Goal: Task Accomplishment & Management: Manage account settings

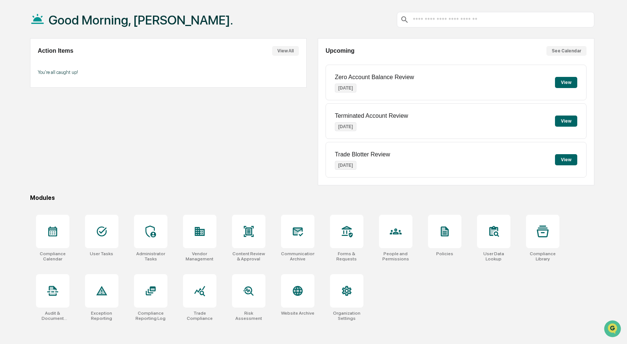
scroll to position [34, 0]
drag, startPoint x: 52, startPoint y: 234, endPoint x: 96, endPoint y: 214, distance: 47.7
click at [52, 234] on icon at bounding box center [53, 232] width 12 height 12
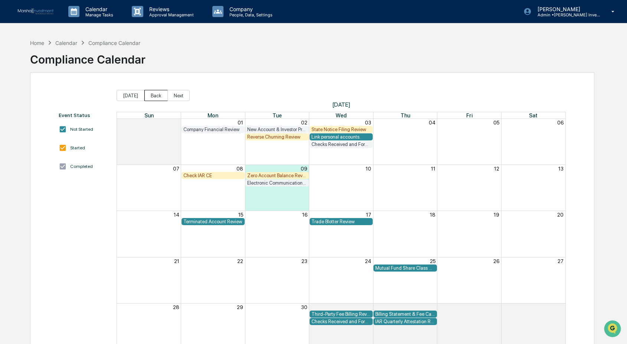
click at [152, 93] on button "Back" at bounding box center [155, 95] width 23 height 11
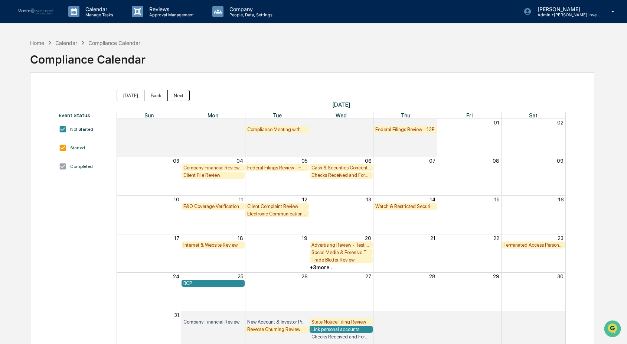
click at [178, 95] on button "Next" at bounding box center [178, 95] width 22 height 11
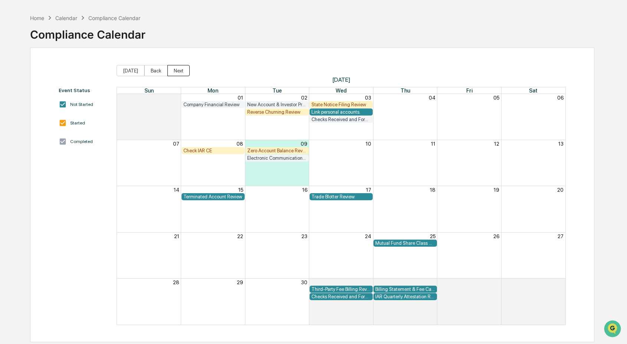
scroll to position [33, 0]
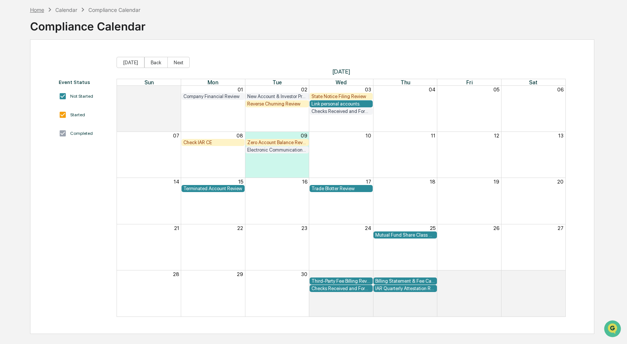
click at [42, 10] on div "Home" at bounding box center [37, 10] width 14 height 6
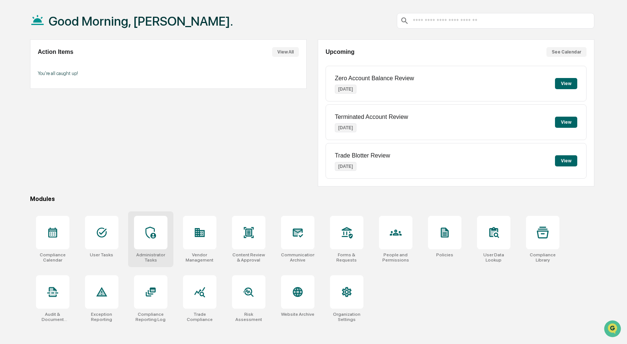
click at [156, 234] on icon at bounding box center [151, 233] width 12 height 12
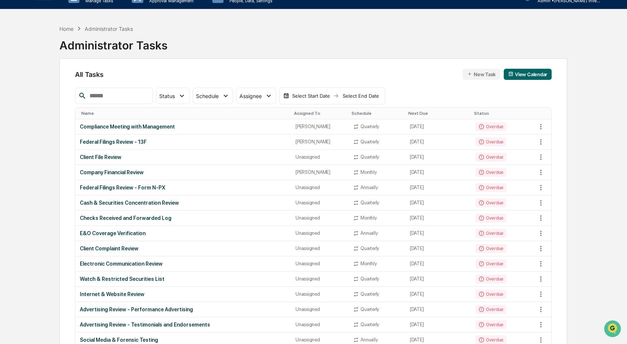
scroll to position [20, 0]
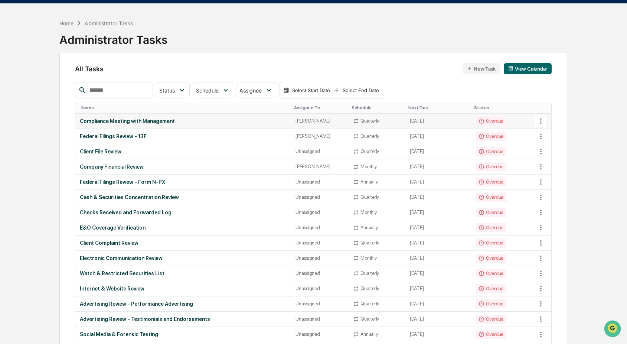
click at [540, 122] on icon at bounding box center [541, 121] width 8 height 8
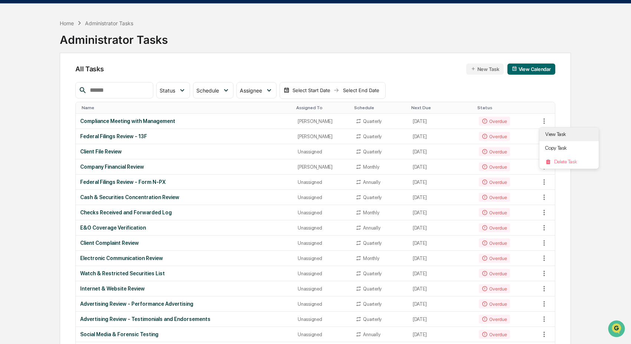
click at [548, 132] on li "View Task" at bounding box center [569, 134] width 59 height 14
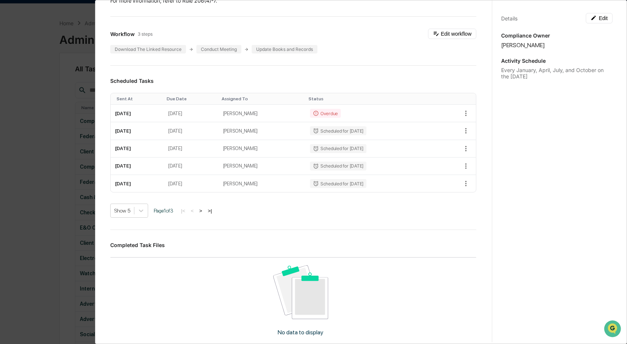
scroll to position [212, 0]
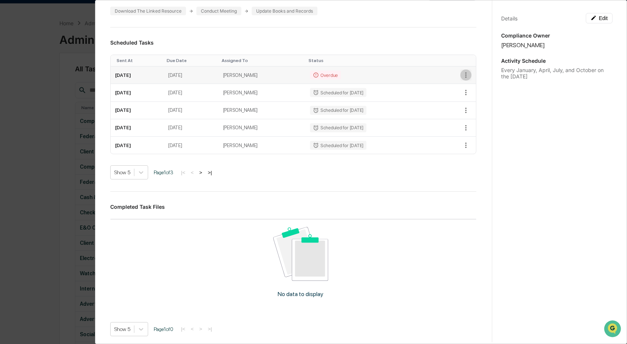
click at [462, 74] on icon "button" at bounding box center [466, 75] width 8 height 8
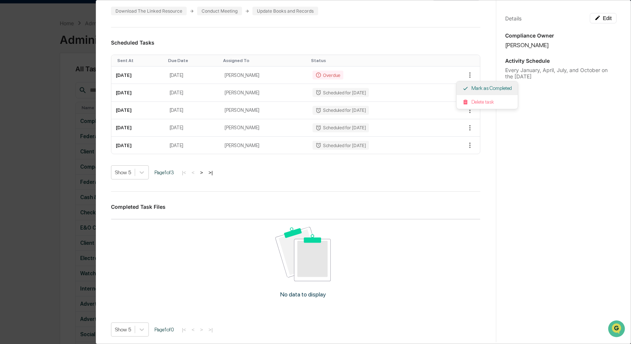
click at [485, 88] on li "Mark as Completed" at bounding box center [487, 88] width 61 height 14
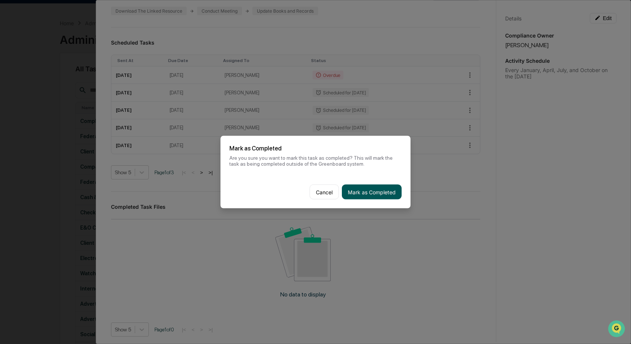
click at [367, 195] on button "Mark as Completed" at bounding box center [372, 192] width 60 height 15
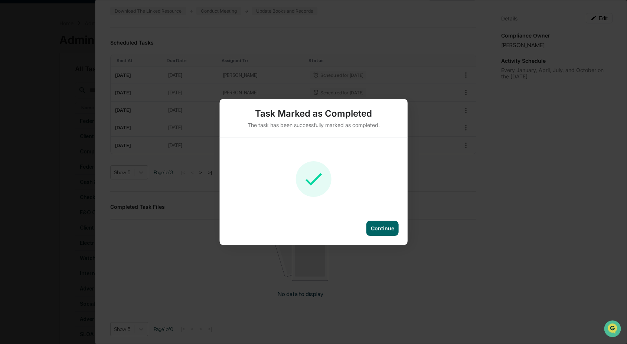
click at [377, 225] on div "Continue" at bounding box center [382, 228] width 23 height 6
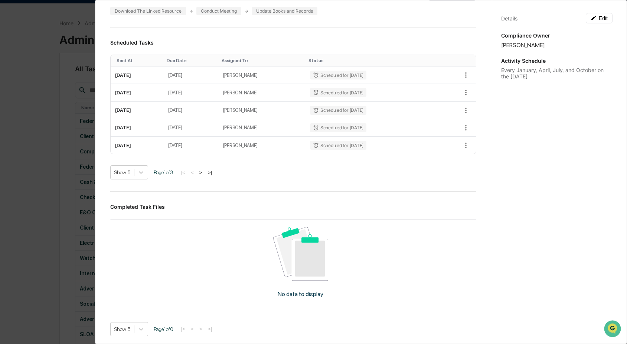
click at [44, 129] on div "Administrator Activity List Compliance Meeting with Management Start Task Spawn…" at bounding box center [313, 172] width 627 height 344
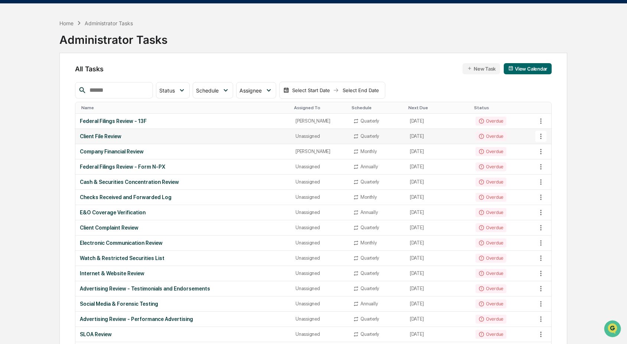
click at [540, 136] on icon at bounding box center [541, 136] width 8 height 8
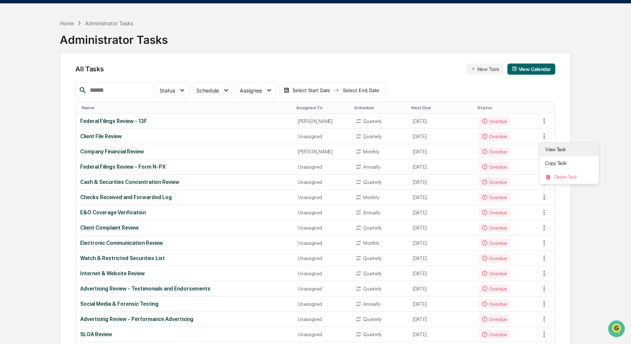
click at [558, 149] on li "View Task" at bounding box center [569, 150] width 59 height 14
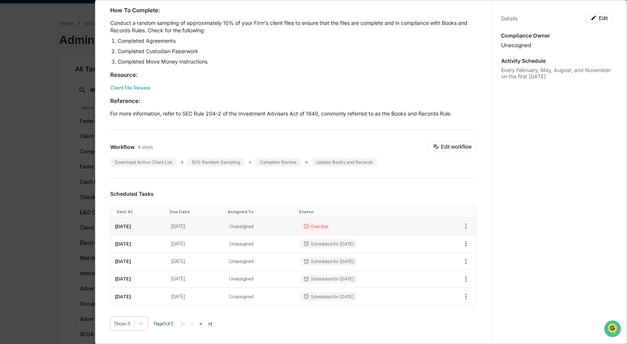
scroll to position [113, 0]
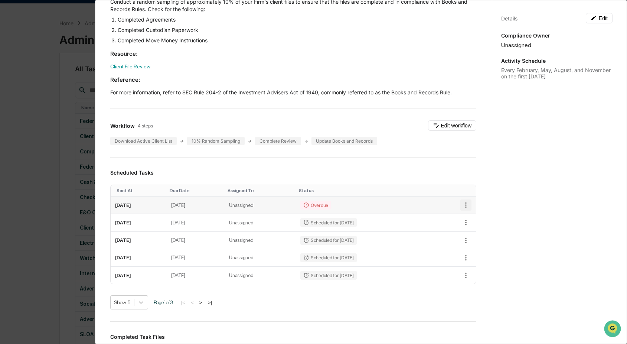
click at [465, 203] on icon "button" at bounding box center [465, 205] width 1 height 6
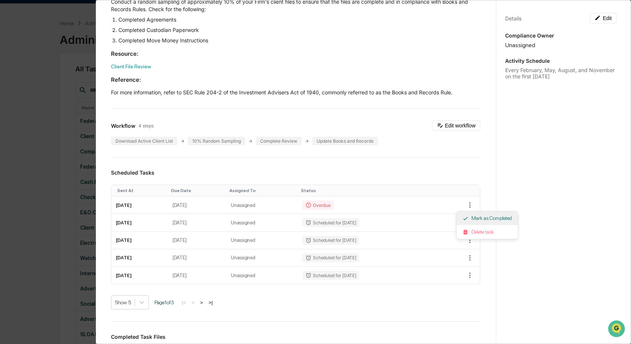
click at [499, 219] on li "Mark as Completed" at bounding box center [487, 218] width 61 height 14
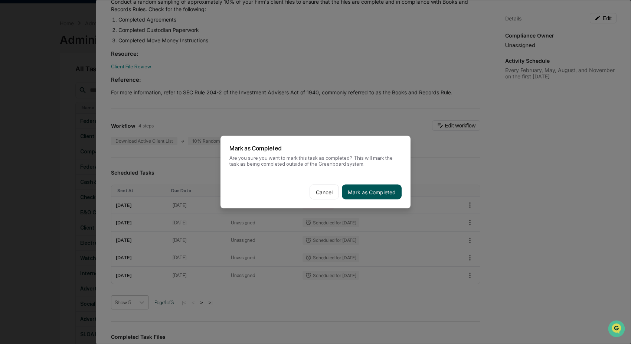
click at [383, 190] on button "Mark as Completed" at bounding box center [372, 192] width 60 height 15
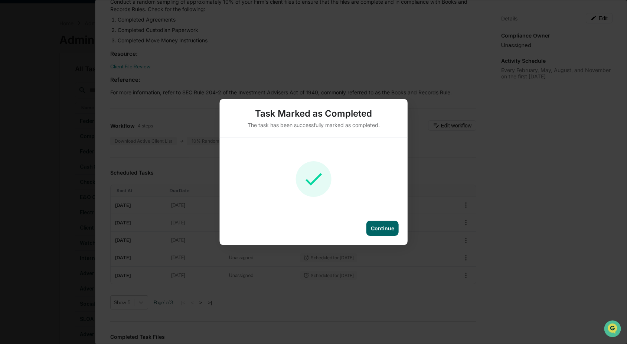
click at [382, 227] on div "Continue" at bounding box center [382, 228] width 23 height 6
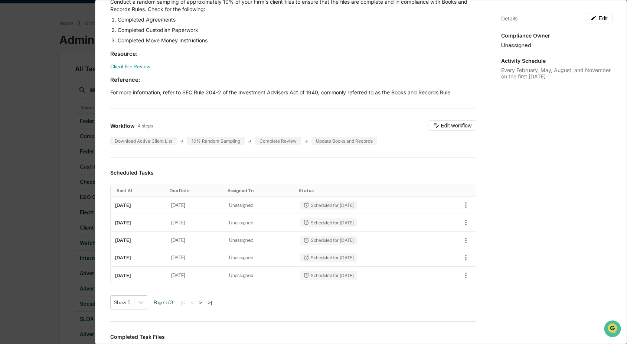
click at [42, 168] on div "Administrator Activity List Client File Review Start Task Spawn Task Client Fil…" at bounding box center [313, 172] width 627 height 344
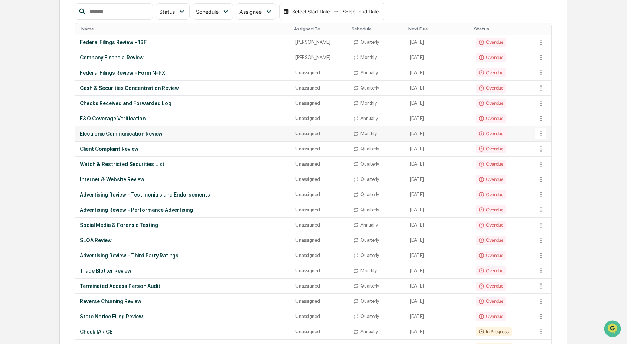
scroll to position [99, 0]
click at [543, 72] on icon at bounding box center [541, 72] width 8 height 8
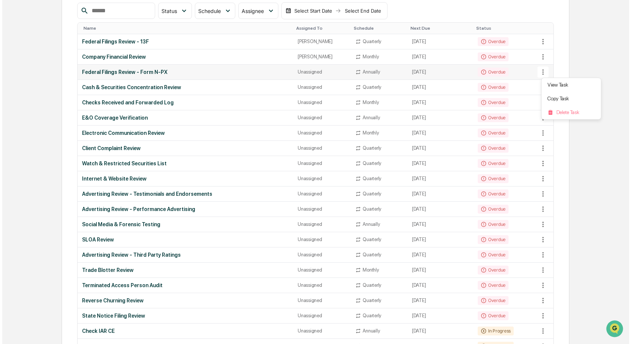
scroll to position [100, 0]
click at [548, 86] on li "View Task" at bounding box center [569, 85] width 59 height 14
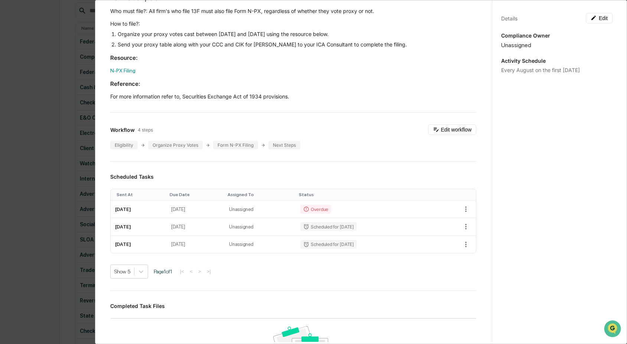
scroll to position [125, 0]
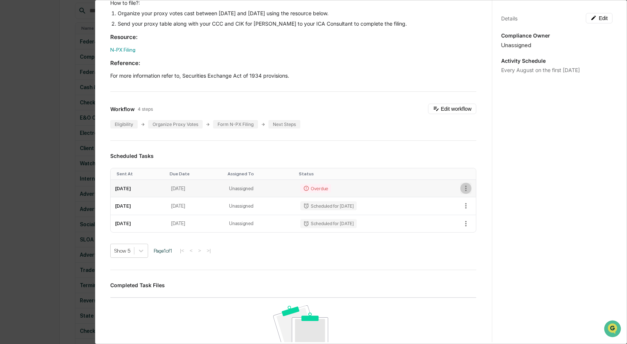
click at [462, 188] on icon "button" at bounding box center [466, 188] width 8 height 8
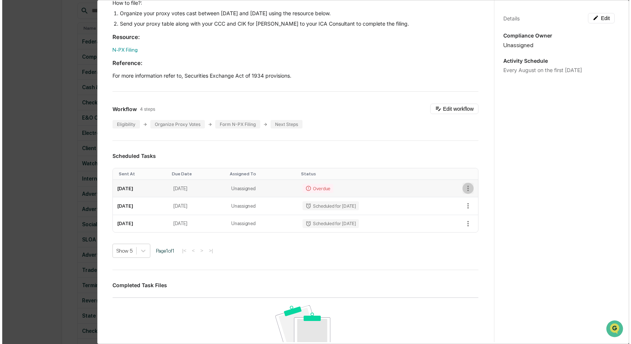
scroll to position [100, 0]
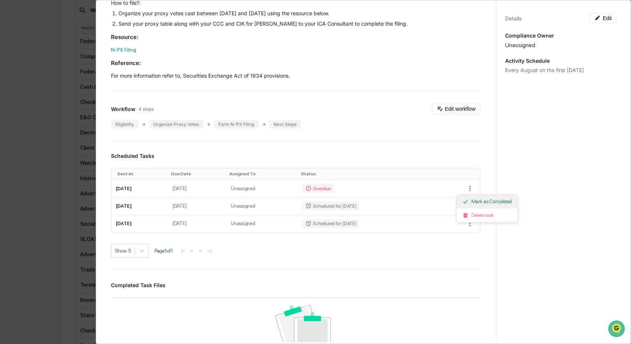
click at [478, 199] on li "Mark as Completed" at bounding box center [487, 202] width 61 height 14
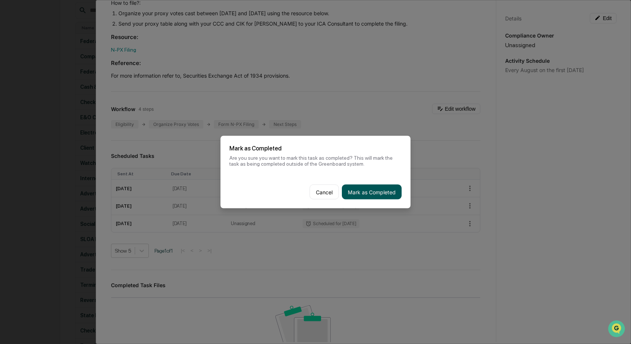
click at [372, 193] on button "Mark as Completed" at bounding box center [372, 192] width 60 height 15
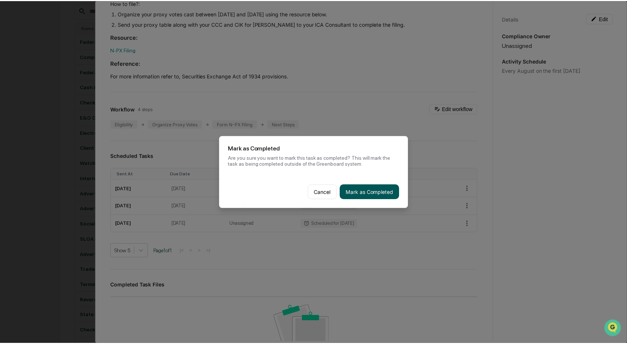
scroll to position [99, 0]
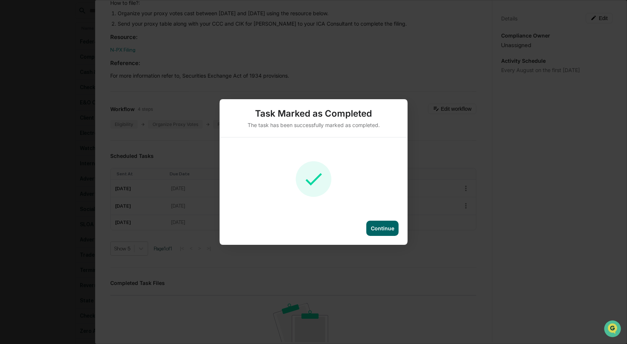
drag, startPoint x: 375, startPoint y: 227, endPoint x: 303, endPoint y: 214, distance: 73.6
click at [375, 227] on div "Continue" at bounding box center [382, 228] width 23 height 6
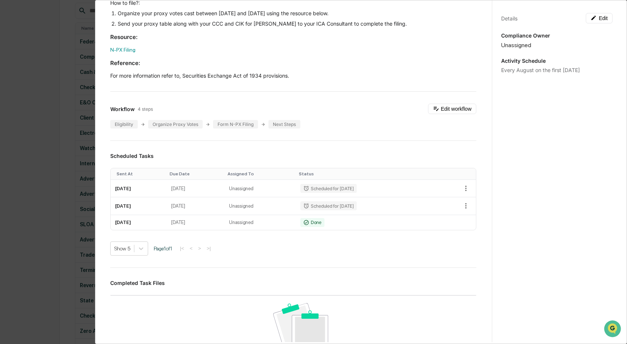
click at [58, 179] on div "Administrator Activity List Federal Filings Review - Form N-PX Start Task Spawn…" at bounding box center [313, 172] width 627 height 344
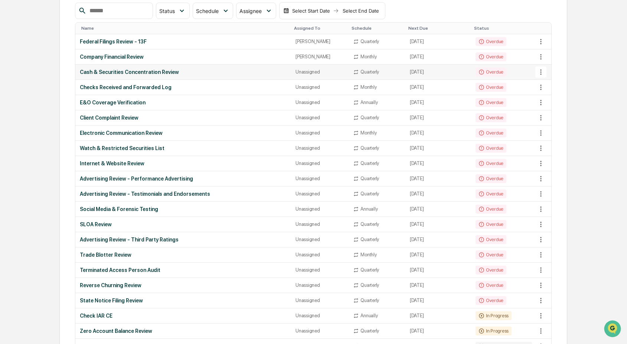
click at [542, 72] on icon at bounding box center [541, 72] width 8 height 8
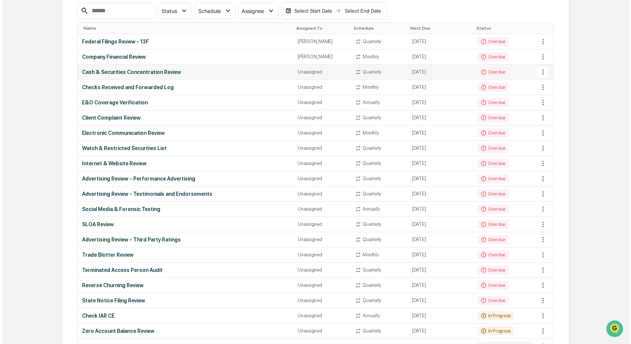
scroll to position [100, 0]
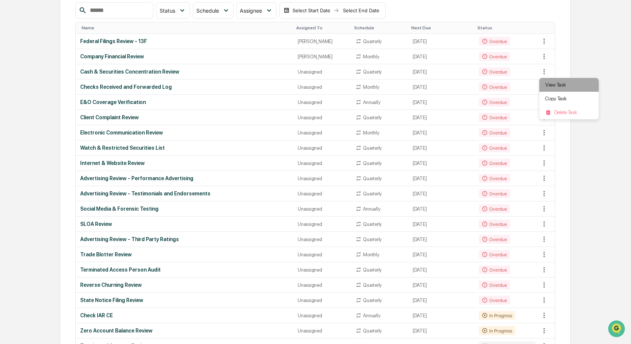
click at [554, 85] on li "View Task" at bounding box center [569, 85] width 59 height 14
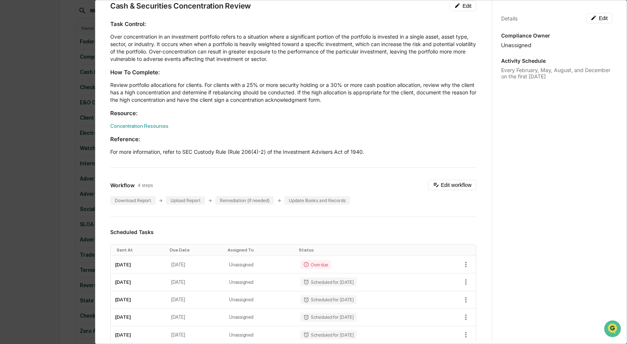
scroll to position [50, 0]
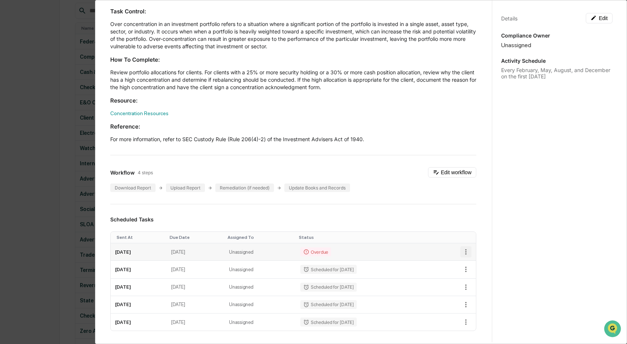
click at [462, 254] on icon "button" at bounding box center [466, 252] width 8 height 8
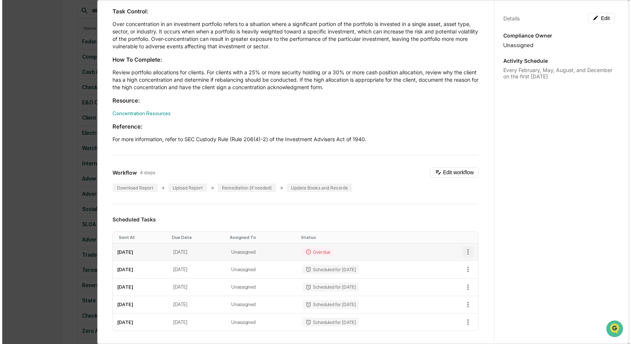
scroll to position [100, 0]
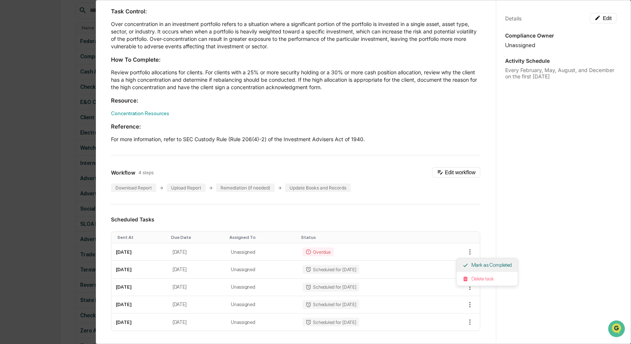
click at [479, 266] on li "Mark as Completed" at bounding box center [487, 265] width 61 height 14
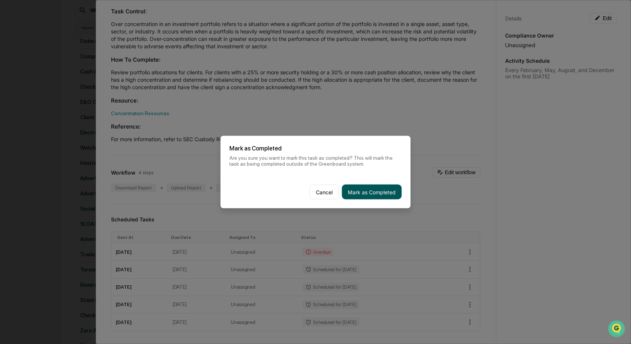
click at [381, 192] on button "Mark as Completed" at bounding box center [372, 192] width 60 height 15
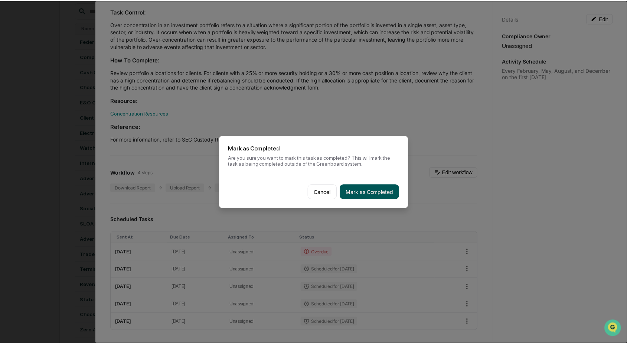
scroll to position [99, 0]
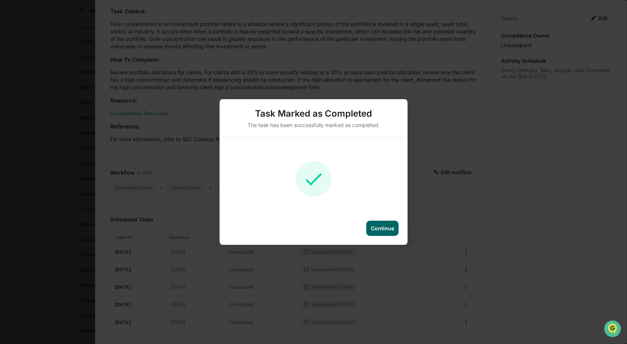
click at [379, 229] on div "Continue" at bounding box center [382, 228] width 23 height 6
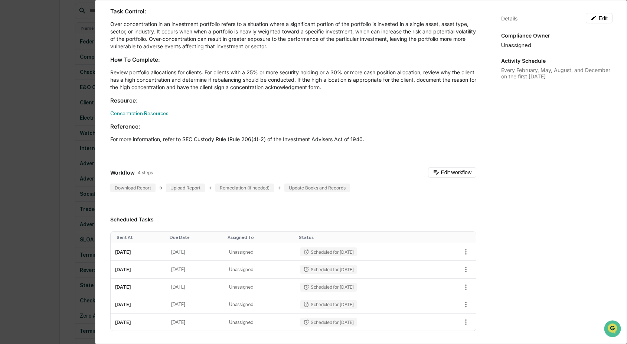
click at [57, 200] on div "Administrator Activity List Cash & Securities Concentration Review Start Task S…" at bounding box center [313, 172] width 627 height 344
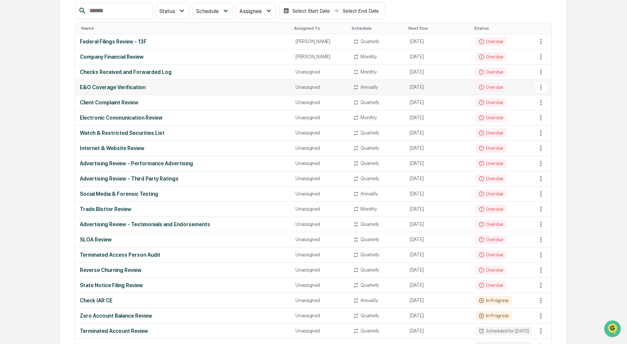
click at [543, 89] on icon at bounding box center [541, 87] width 8 height 8
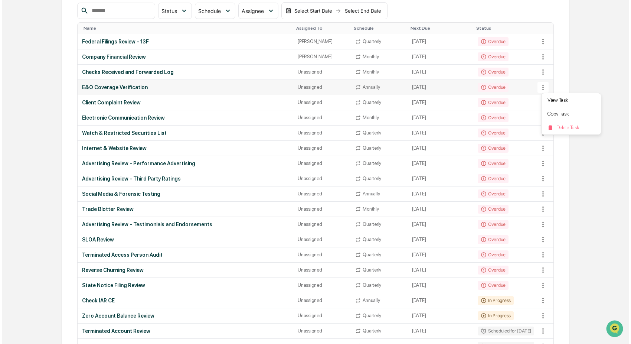
scroll to position [100, 0]
click at [551, 101] on li "View Task" at bounding box center [569, 100] width 59 height 14
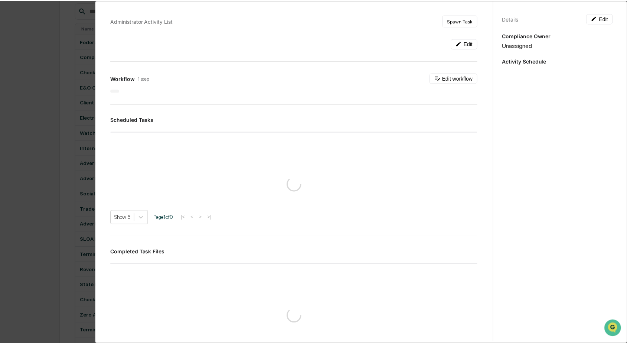
scroll to position [99, 0]
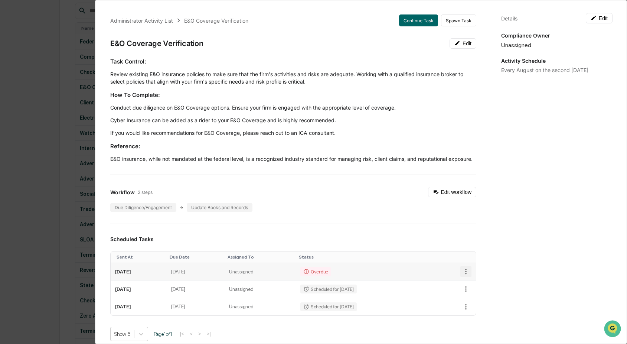
click at [465, 274] on icon "button" at bounding box center [465, 272] width 1 height 6
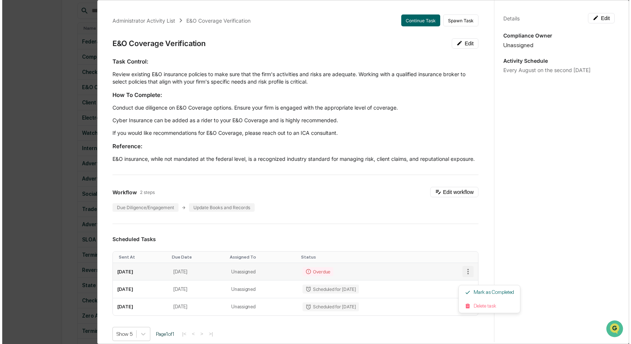
scroll to position [100, 0]
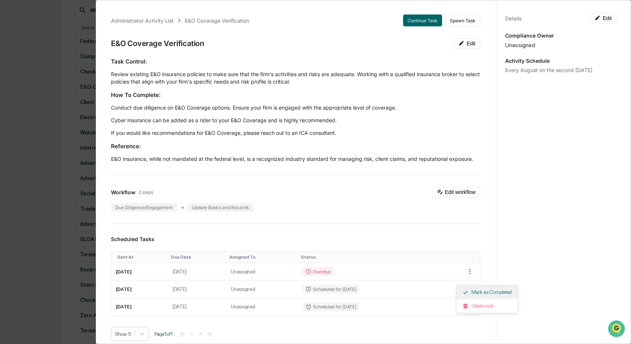
click at [488, 293] on li "Mark as Completed" at bounding box center [487, 292] width 61 height 14
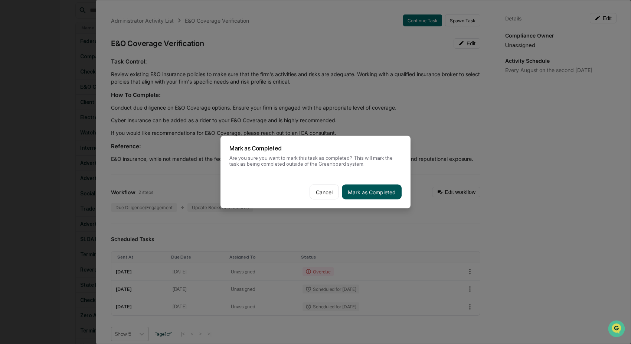
click at [361, 196] on button "Mark as Completed" at bounding box center [372, 192] width 60 height 15
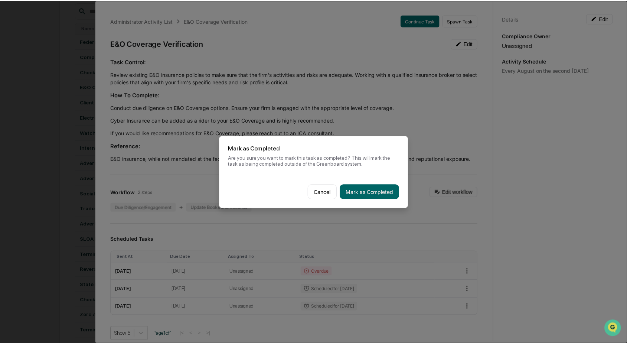
scroll to position [99, 0]
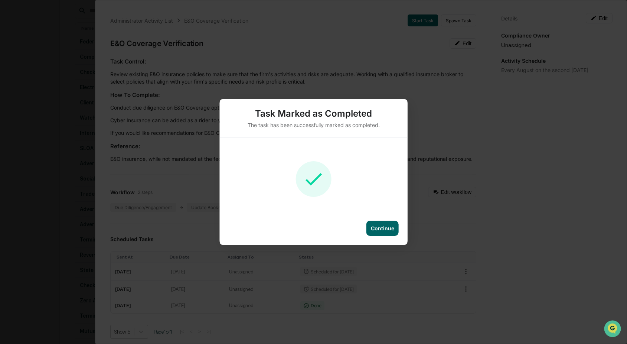
click at [388, 227] on div "Continue" at bounding box center [382, 228] width 23 height 6
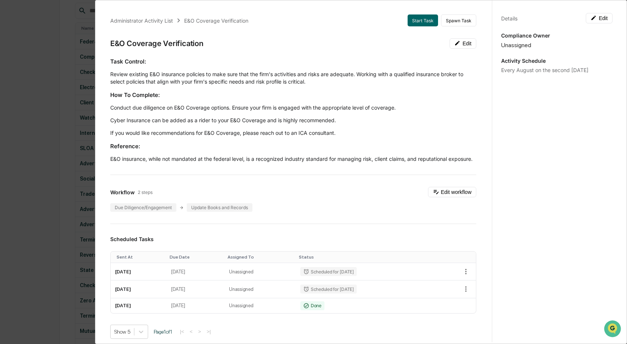
click at [44, 181] on div "Administrator Activity List E&O Coverage Verification Start Task Spawn Task E&O…" at bounding box center [313, 172] width 627 height 344
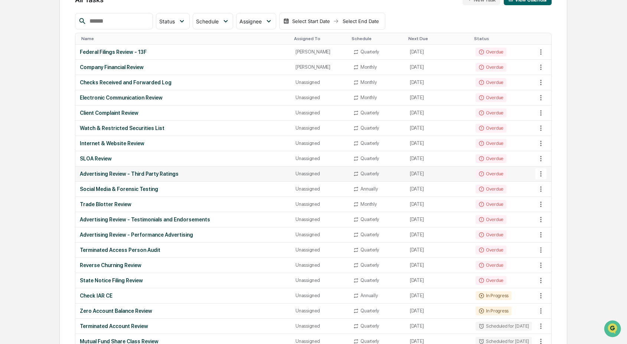
scroll to position [109, 0]
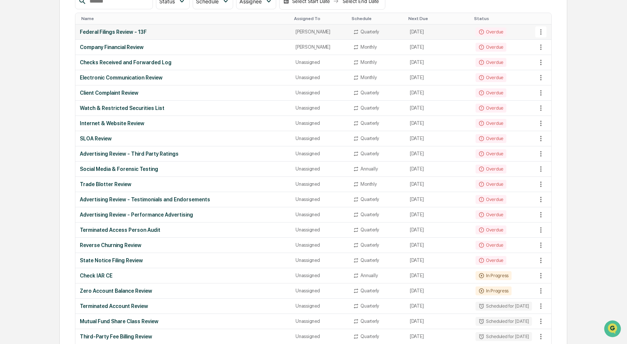
click at [543, 31] on icon at bounding box center [541, 32] width 8 height 8
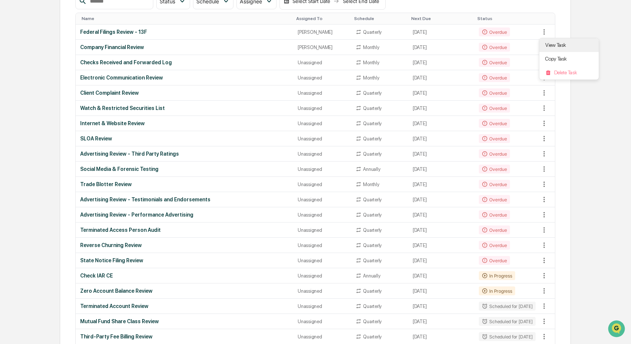
click at [560, 46] on li "View Task" at bounding box center [569, 45] width 59 height 14
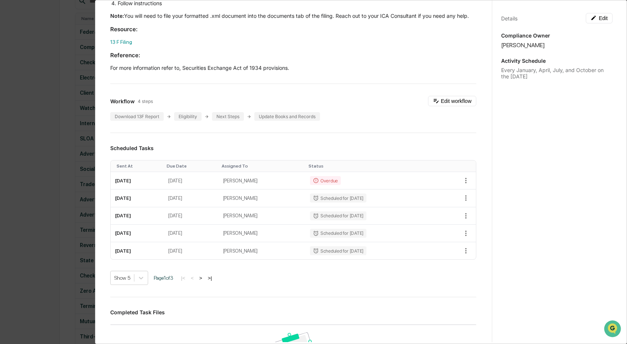
scroll to position [266, 0]
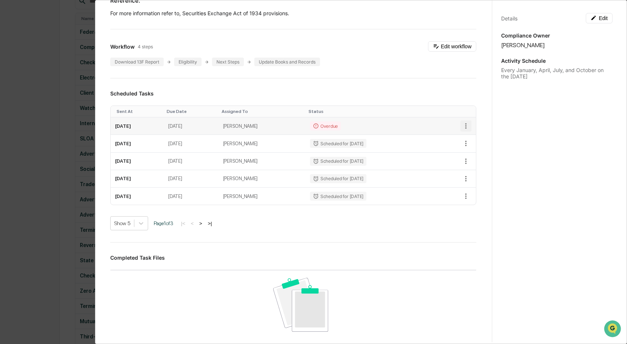
click at [465, 129] on icon "button" at bounding box center [465, 126] width 1 height 6
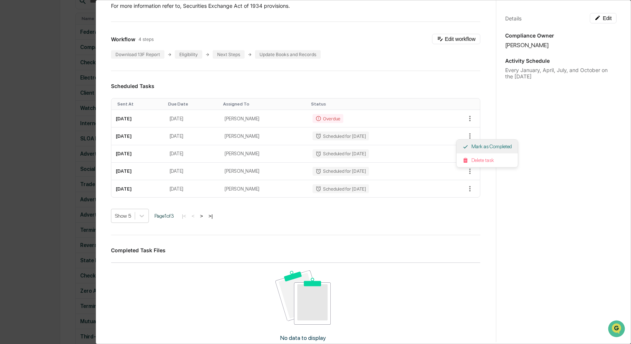
click at [486, 149] on li "Mark as Completed" at bounding box center [487, 147] width 61 height 14
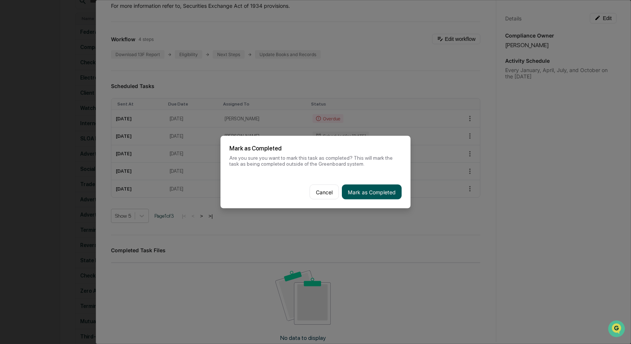
click at [381, 192] on button "Mark as Completed" at bounding box center [372, 192] width 60 height 15
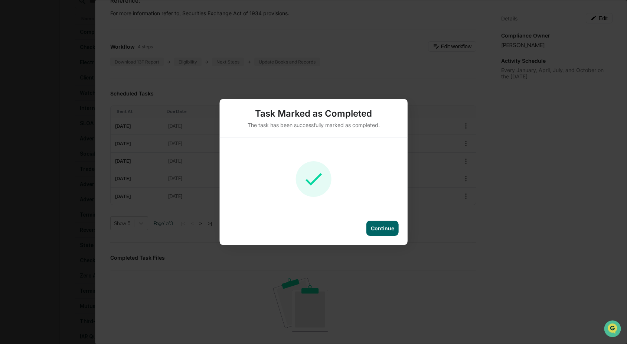
click at [389, 229] on div "Continue" at bounding box center [382, 228] width 23 height 6
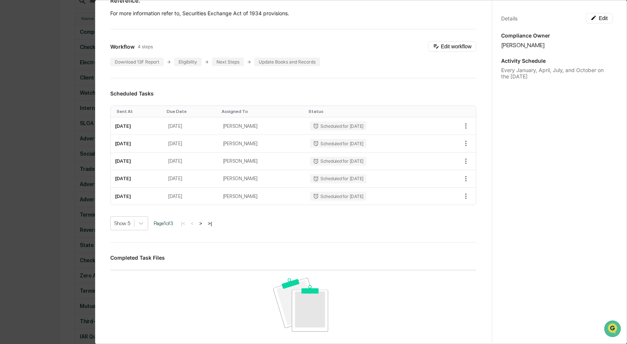
click at [33, 215] on div "Administrator Activity List Federal Filings Review - 13F Start Task Spawn Task …" at bounding box center [313, 172] width 627 height 344
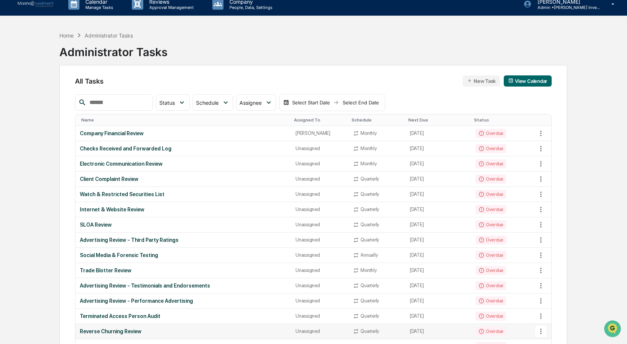
scroll to position [0, 0]
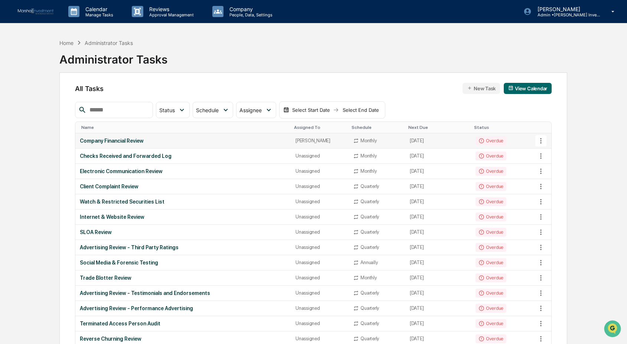
click at [539, 141] on icon at bounding box center [541, 141] width 8 height 8
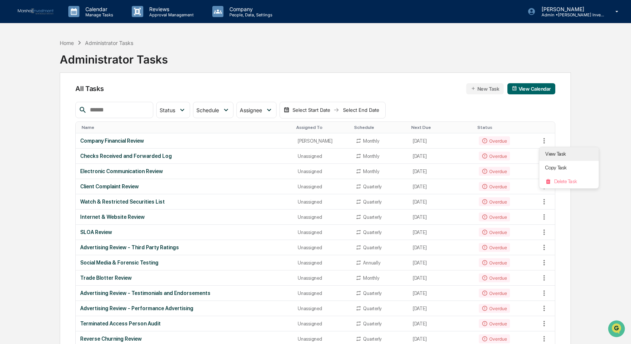
click at [555, 151] on li "View Task" at bounding box center [569, 154] width 59 height 14
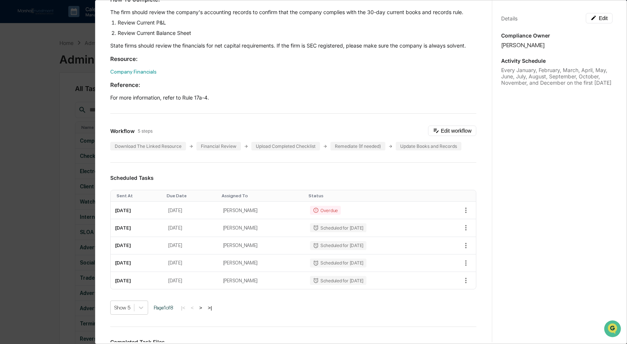
scroll to position [119, 0]
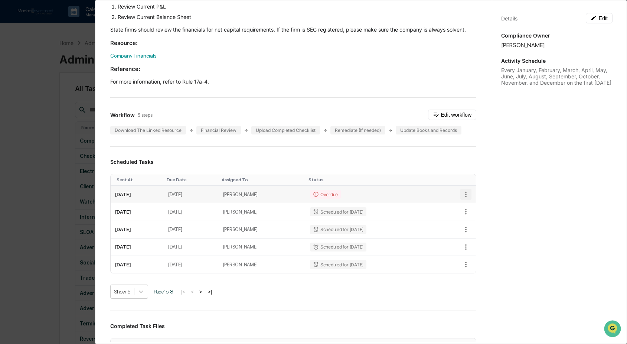
click at [462, 198] on icon "button" at bounding box center [466, 194] width 8 height 8
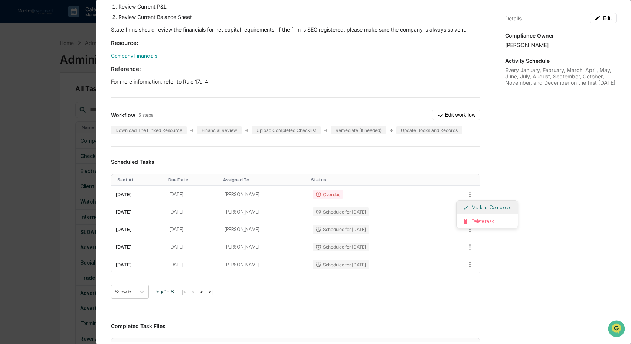
click at [498, 211] on li "Mark as Completed" at bounding box center [487, 208] width 61 height 14
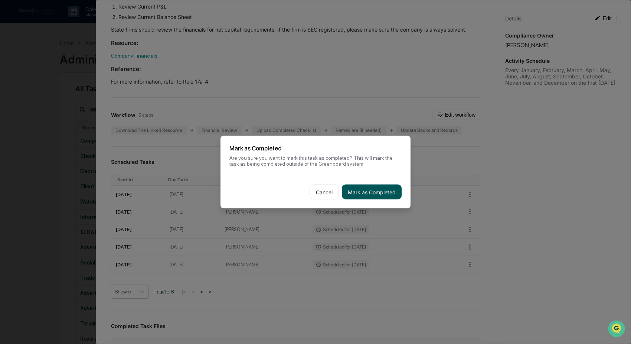
click at [367, 189] on button "Mark as Completed" at bounding box center [372, 192] width 60 height 15
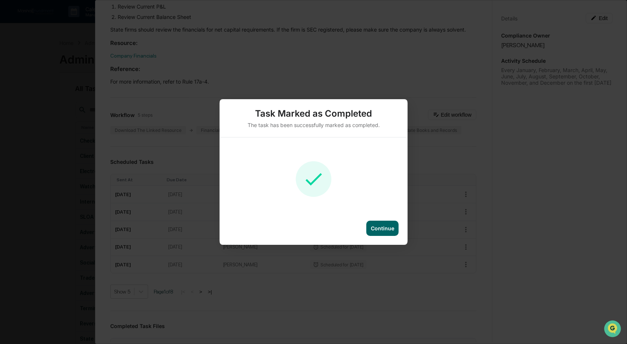
click at [382, 227] on div "Continue" at bounding box center [382, 228] width 23 height 6
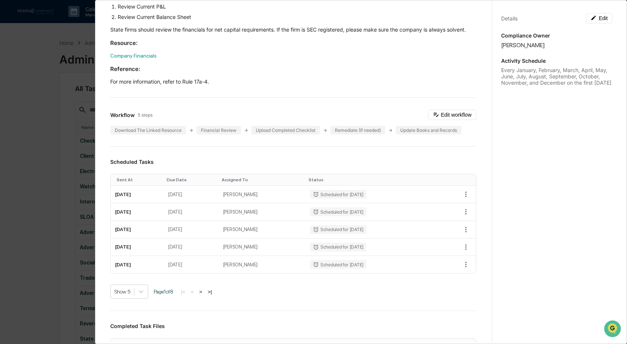
click at [50, 158] on div "Administrator Activity List Company Financial Review Start Task Spawn Task Comp…" at bounding box center [313, 172] width 627 height 344
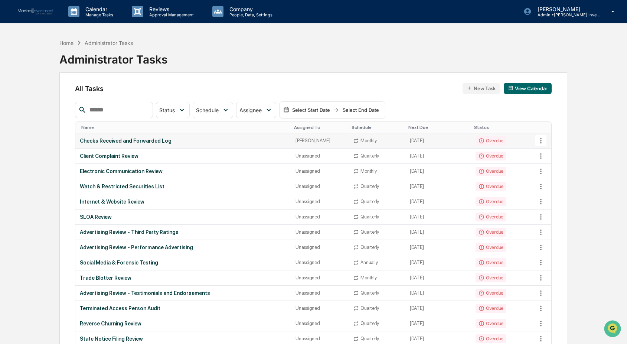
click at [540, 141] on icon at bounding box center [541, 141] width 8 height 8
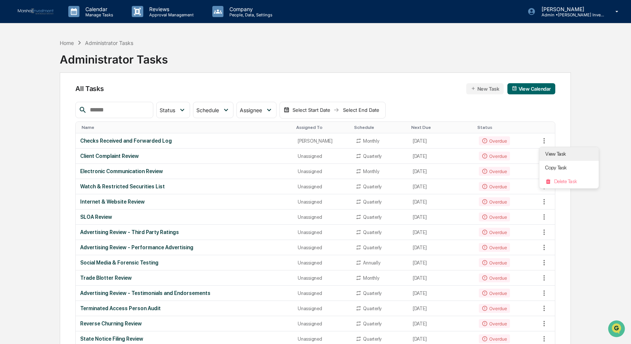
click at [567, 156] on li "View Task" at bounding box center [569, 154] width 59 height 14
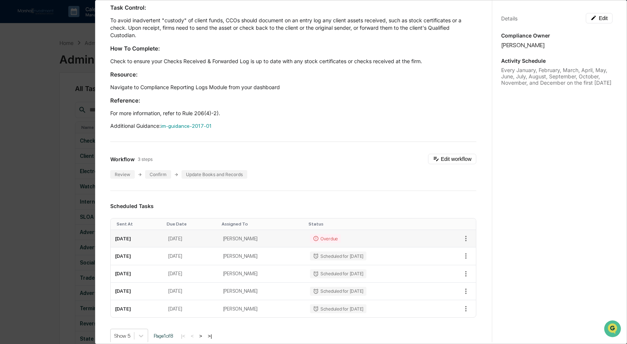
scroll to position [61, 0]
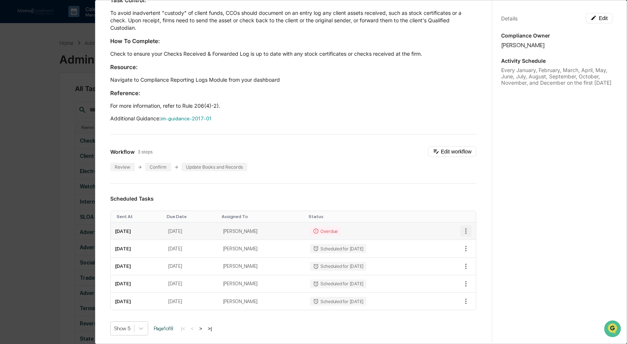
click at [462, 229] on icon "button" at bounding box center [466, 231] width 8 height 8
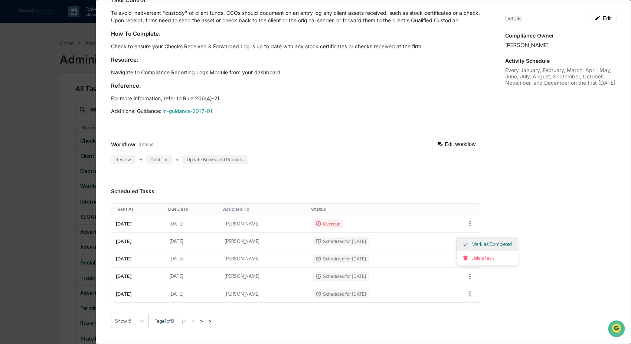
click at [485, 248] on li "Mark as Completed" at bounding box center [487, 244] width 61 height 14
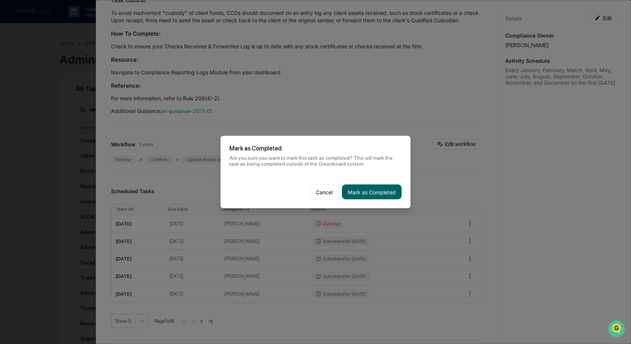
click at [379, 190] on button "Mark as Completed" at bounding box center [372, 192] width 60 height 15
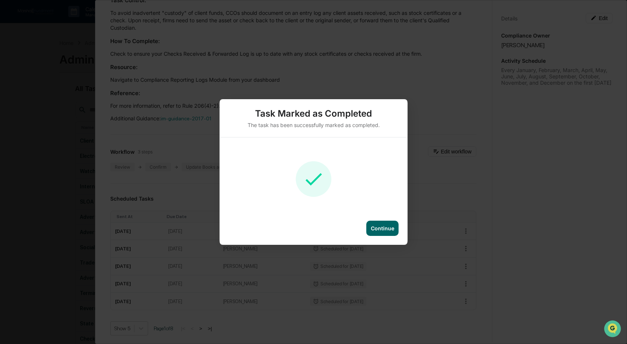
drag, startPoint x: 385, startPoint y: 227, endPoint x: 297, endPoint y: 223, distance: 88.1
click at [385, 227] on div "Continue" at bounding box center [382, 228] width 23 height 6
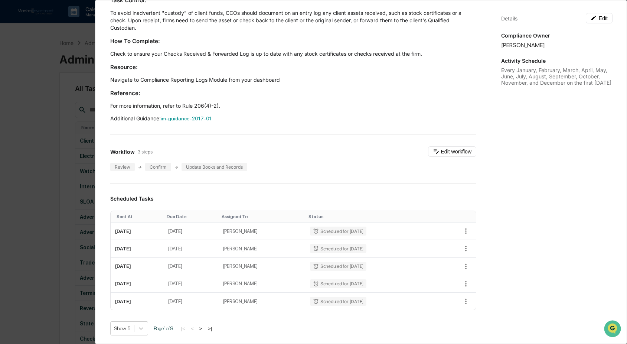
click at [57, 227] on div "Administrator Activity List Checks Received and Forwarded Log Start Task Spawn …" at bounding box center [313, 172] width 627 height 344
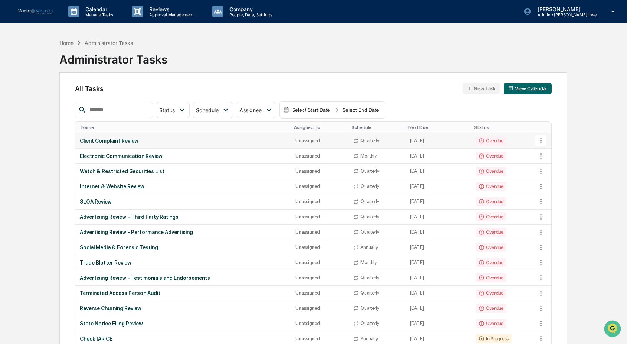
click at [543, 140] on icon at bounding box center [541, 141] width 8 height 8
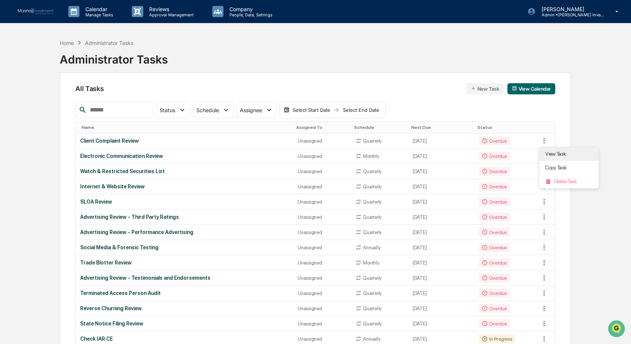
click at [563, 154] on li "View Task" at bounding box center [569, 154] width 59 height 14
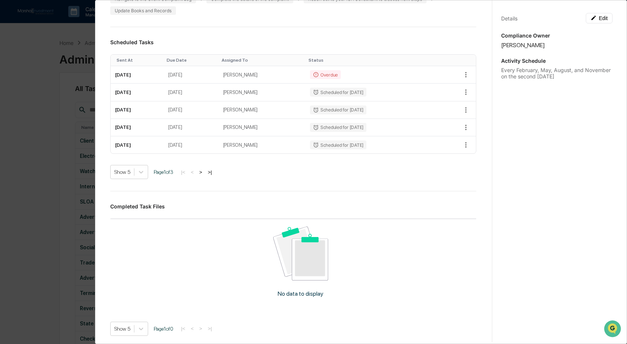
scroll to position [302, 0]
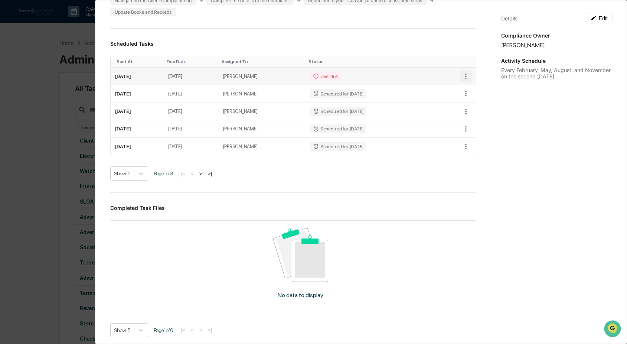
click at [462, 75] on icon "button" at bounding box center [466, 76] width 8 height 8
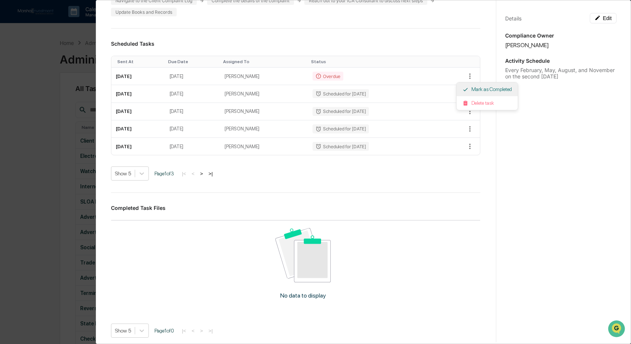
click at [481, 87] on li "Mark as Completed" at bounding box center [487, 89] width 61 height 14
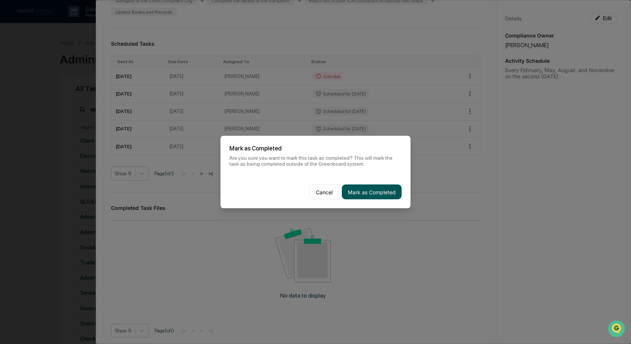
click at [384, 193] on button "Mark as Completed" at bounding box center [372, 192] width 60 height 15
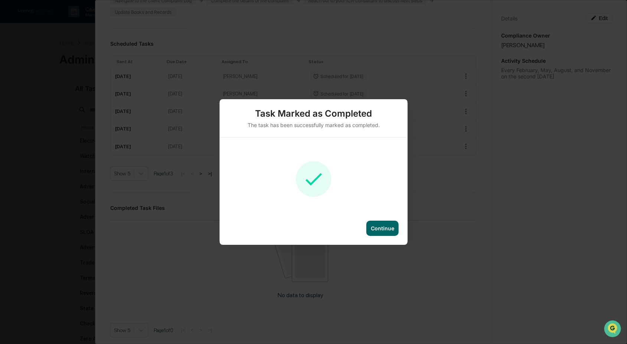
click at [45, 217] on div "Task Marked as Completed The task has been successfully marked as completed. Co…" at bounding box center [313, 172] width 627 height 344
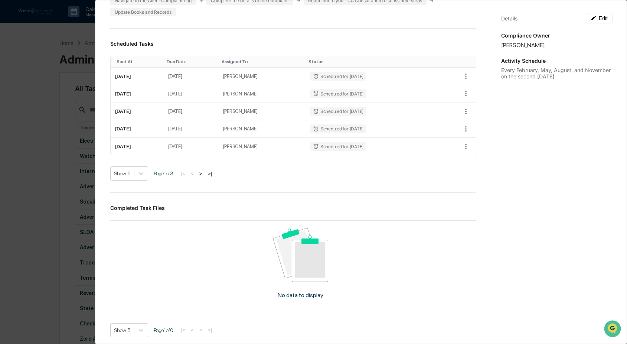
click at [26, 193] on div "Administrator Activity List Client Complaint Review Start Task Spawn Task Clien…" at bounding box center [313, 172] width 627 height 344
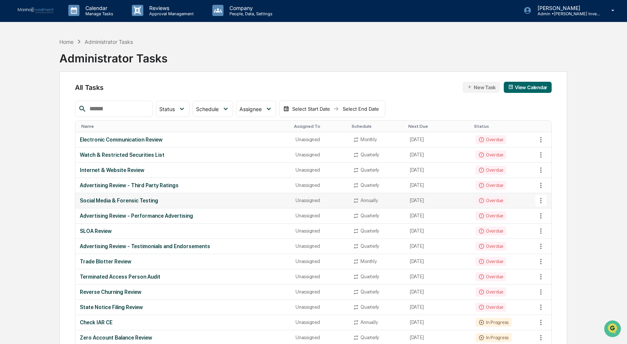
scroll to position [0, 0]
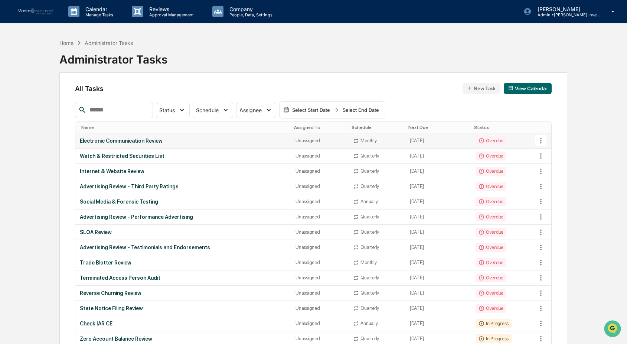
click at [541, 143] on icon at bounding box center [540, 141] width 1 height 6
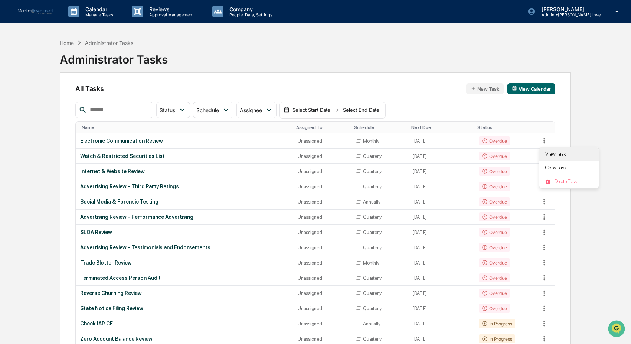
click at [548, 150] on li "View Task" at bounding box center [569, 154] width 59 height 14
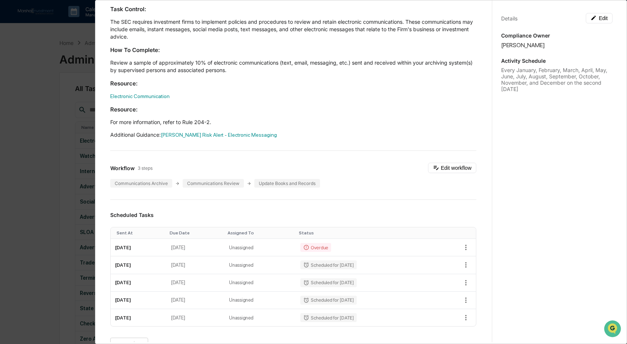
scroll to position [56, 0]
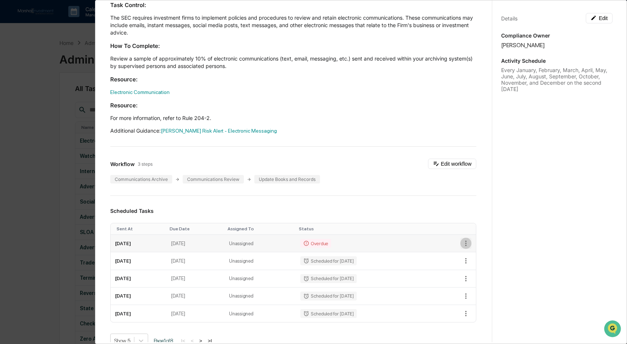
click at [462, 246] on icon "button" at bounding box center [466, 243] width 8 height 8
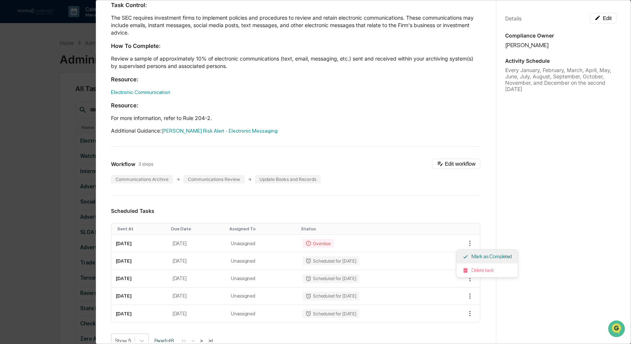
click at [483, 257] on li "Mark as Completed" at bounding box center [487, 257] width 61 height 14
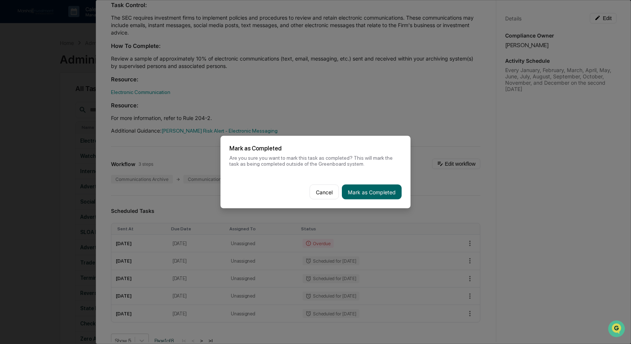
drag, startPoint x: 358, startPoint y: 190, endPoint x: 317, endPoint y: 189, distance: 41.2
click at [358, 190] on button "Mark as Completed" at bounding box center [372, 192] width 60 height 15
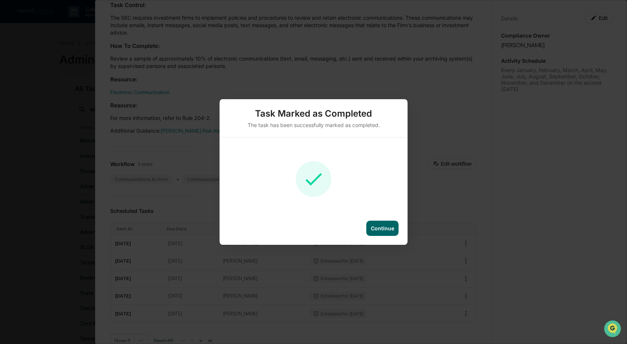
click at [36, 206] on div "Task Marked as Completed The task has been successfully marked as completed. Co…" at bounding box center [313, 172] width 627 height 344
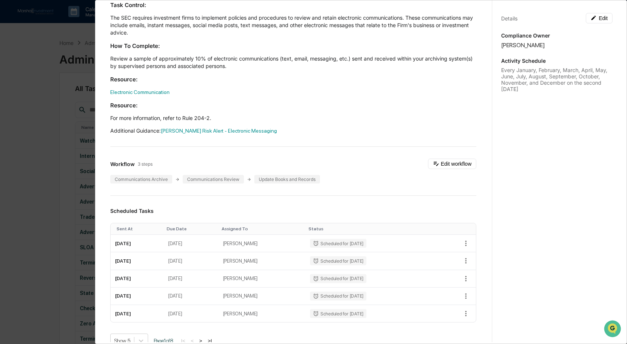
click at [36, 206] on div "Administrator Activity List Electronic Communication Review Start Task Spawn Ta…" at bounding box center [313, 172] width 627 height 344
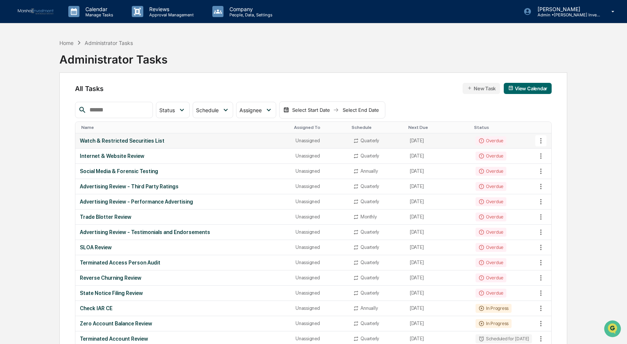
click at [539, 140] on icon at bounding box center [541, 141] width 8 height 8
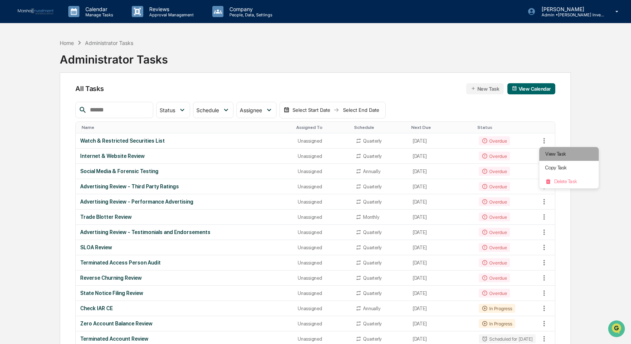
click at [547, 151] on li "View Task" at bounding box center [569, 154] width 59 height 14
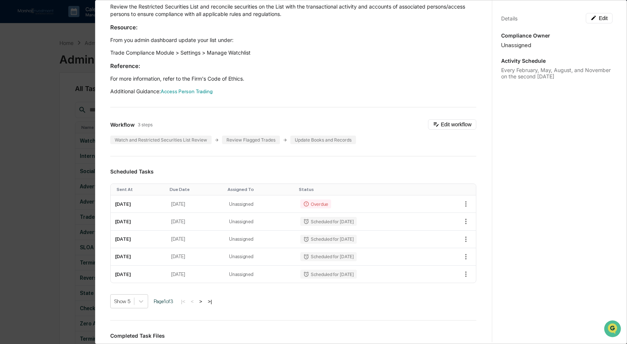
scroll to position [259, 0]
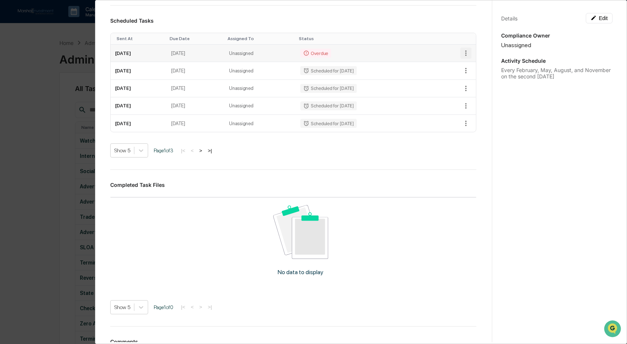
click at [462, 52] on icon "button" at bounding box center [466, 53] width 8 height 8
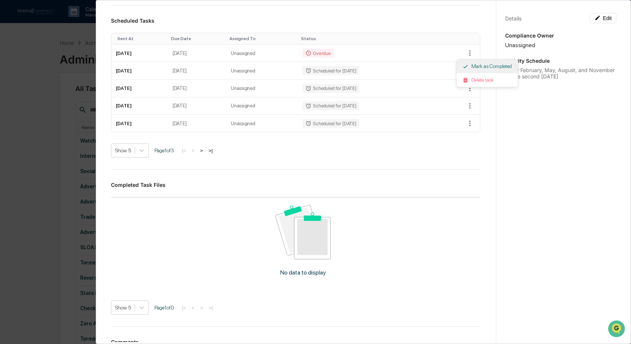
click at [474, 62] on li "Mark as Completed" at bounding box center [487, 66] width 61 height 14
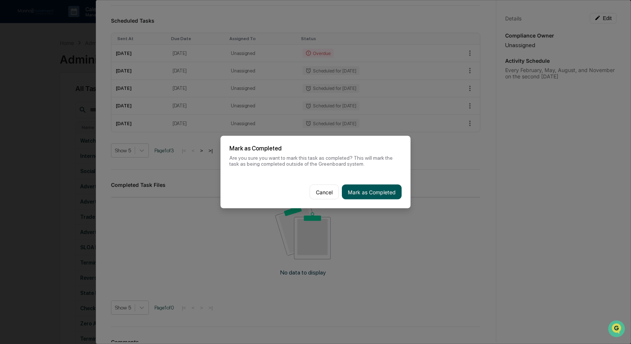
click at [380, 190] on button "Mark as Completed" at bounding box center [372, 192] width 60 height 15
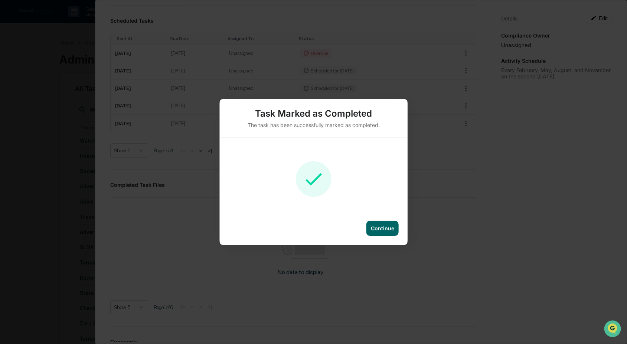
click at [44, 216] on div "Task Marked as Completed The task has been successfully marked as completed. Co…" at bounding box center [313, 172] width 627 height 344
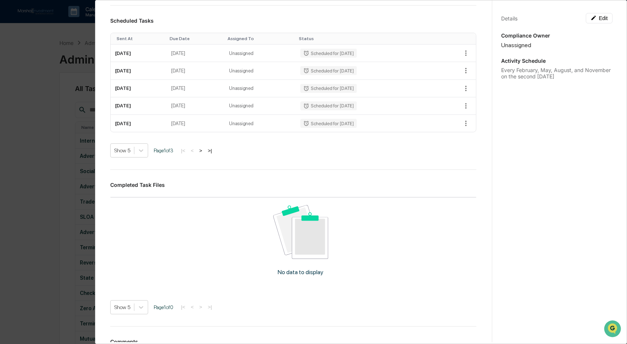
click at [31, 147] on div "Administrator Activity List Watch & Restricted Securities List Start Task Spawn…" at bounding box center [313, 172] width 627 height 344
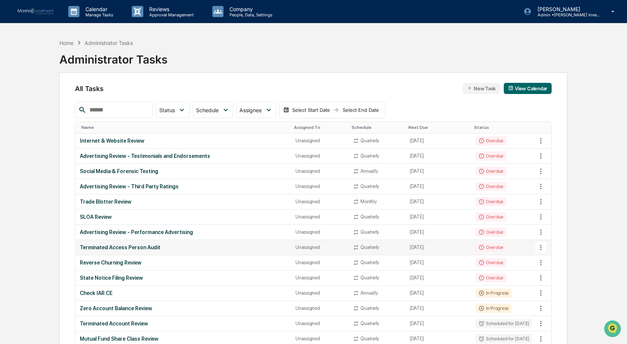
click at [540, 247] on icon at bounding box center [541, 247] width 8 height 8
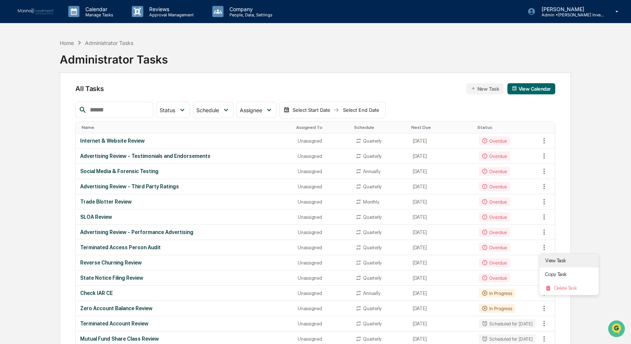
click at [558, 260] on li "View Task" at bounding box center [569, 261] width 59 height 14
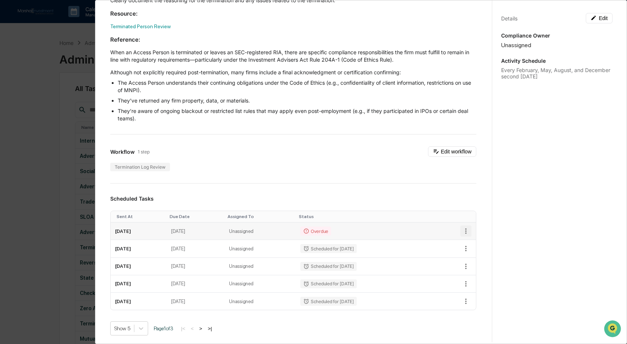
scroll to position [136, 0]
click at [462, 229] on icon "button" at bounding box center [466, 230] width 8 height 8
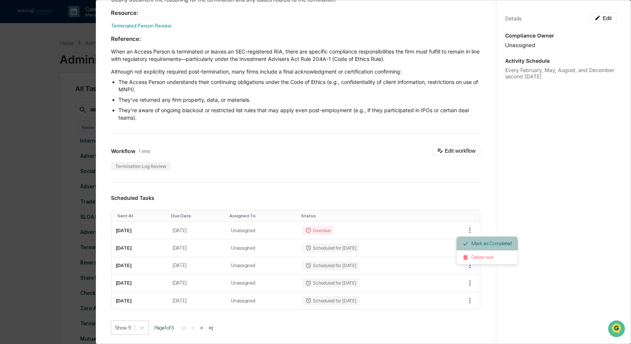
click at [491, 240] on li "Mark as Completed" at bounding box center [487, 244] width 61 height 14
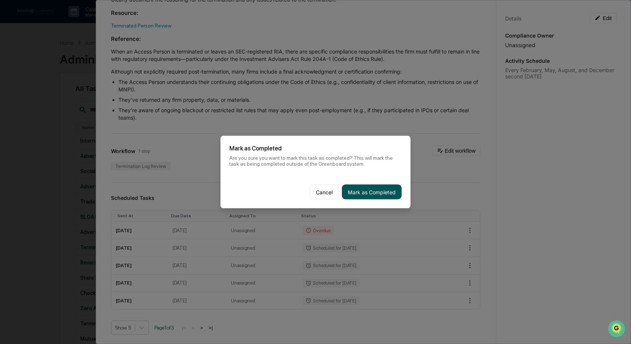
click at [389, 195] on button "Mark as Completed" at bounding box center [372, 192] width 60 height 15
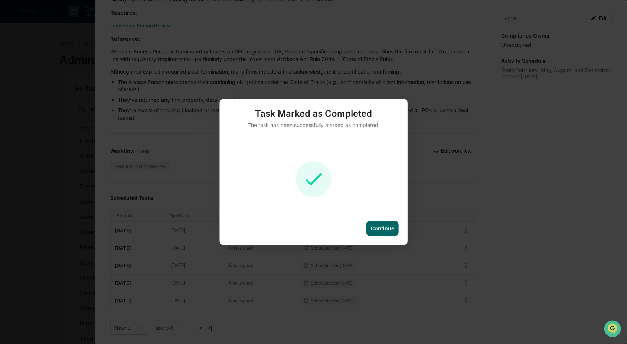
click at [43, 214] on div "Task Marked as Completed The task has been successfully marked as completed. Co…" at bounding box center [313, 172] width 627 height 344
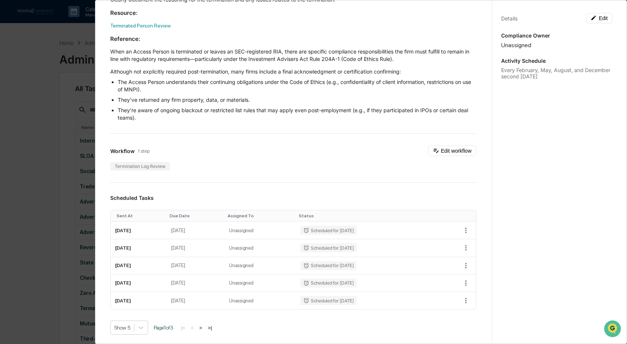
click at [43, 214] on div "Administrator Activity List Terminated Access Person Audit Start Task Spawn Tas…" at bounding box center [313, 172] width 627 height 344
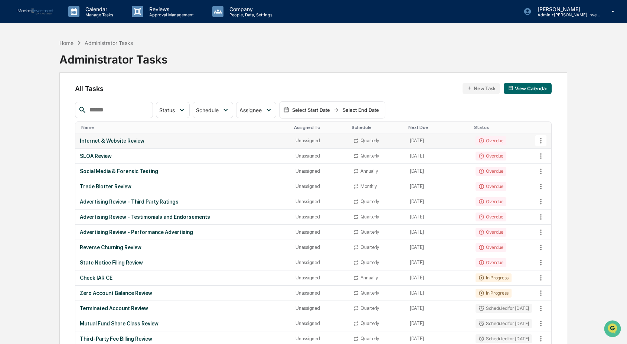
click at [543, 141] on icon at bounding box center [541, 141] width 8 height 8
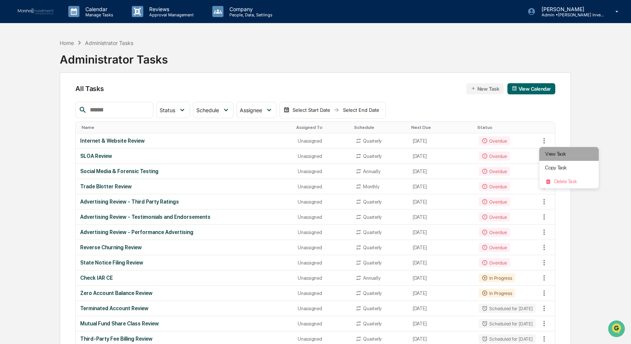
click at [558, 152] on li "View Task" at bounding box center [569, 154] width 59 height 14
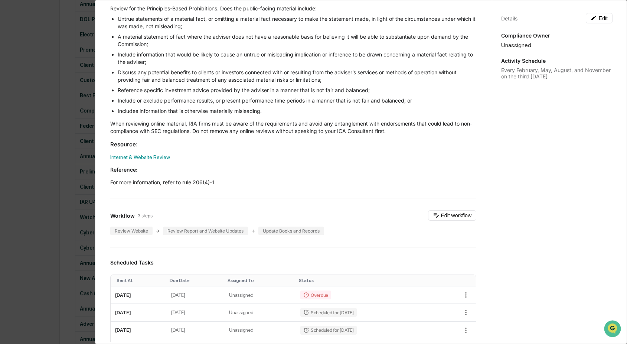
scroll to position [121, 0]
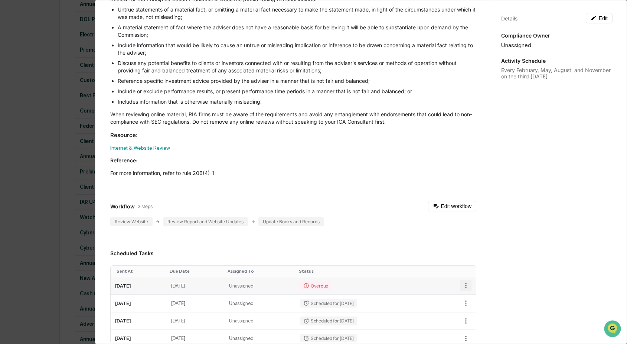
click at [465, 286] on icon "button" at bounding box center [465, 286] width 1 height 6
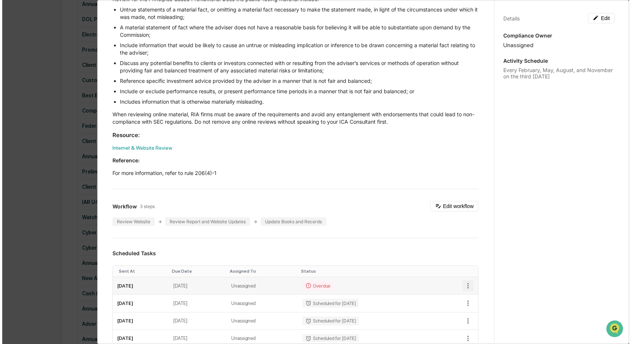
scroll to position [426, 0]
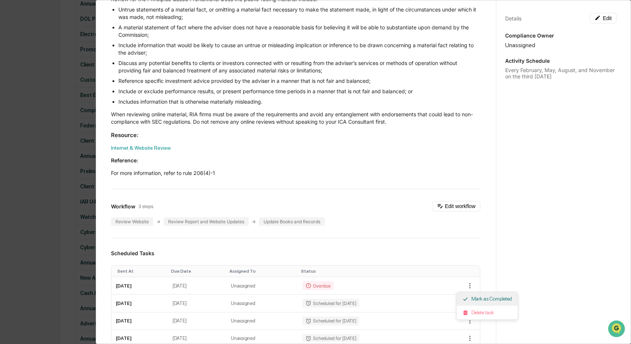
click at [474, 299] on li "Mark as Completed" at bounding box center [487, 299] width 61 height 14
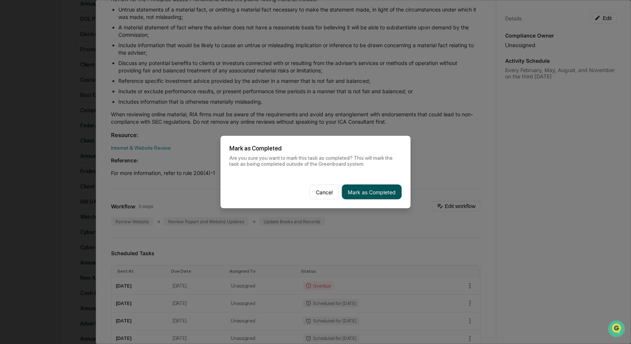
click at [378, 194] on button "Mark as Completed" at bounding box center [372, 192] width 60 height 15
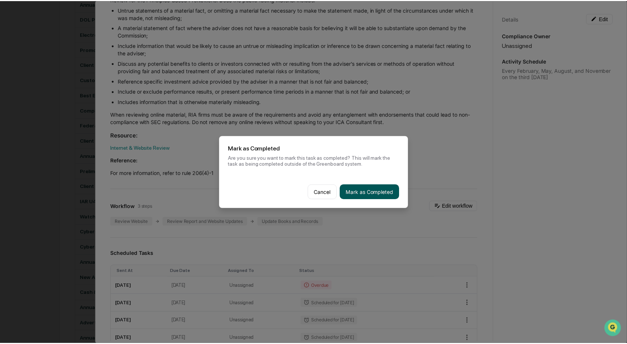
scroll to position [426, 0]
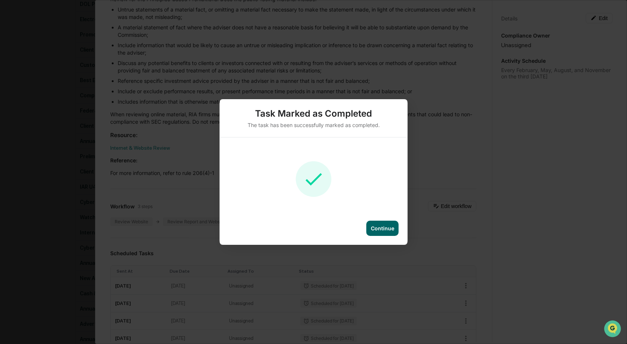
click at [43, 246] on div "Task Marked as Completed The task has been successfully marked as completed. Co…" at bounding box center [313, 172] width 627 height 344
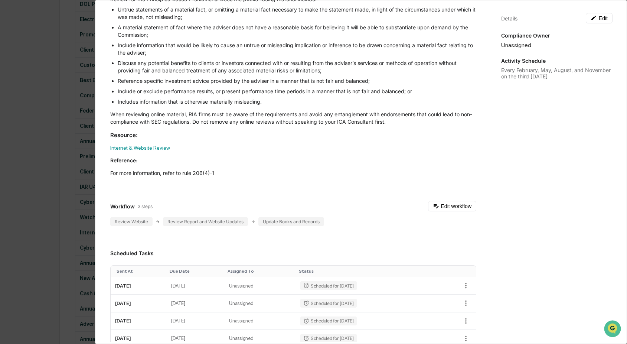
click at [43, 250] on div "Administrator Activity List Internet & Website Review Start Task Spawn Task Int…" at bounding box center [313, 172] width 627 height 344
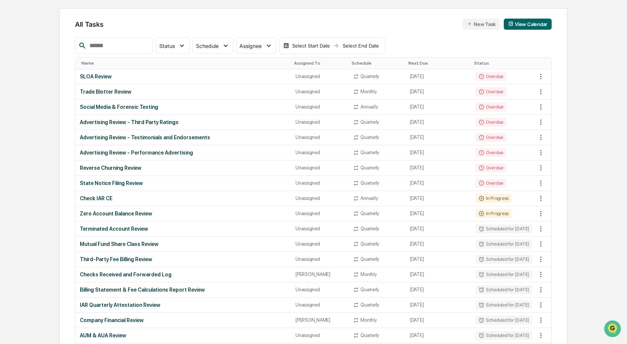
scroll to position [51, 0]
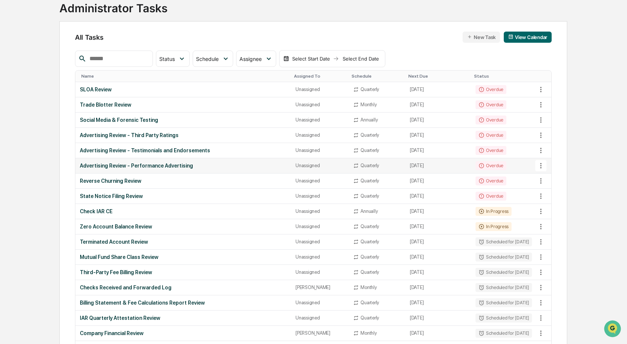
click at [540, 165] on icon at bounding box center [541, 166] width 8 height 8
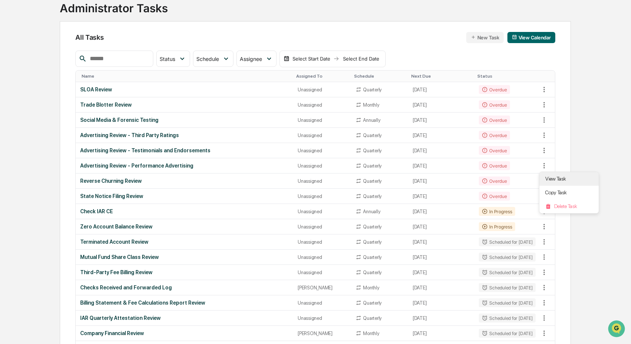
click at [571, 178] on li "View Task" at bounding box center [569, 179] width 59 height 14
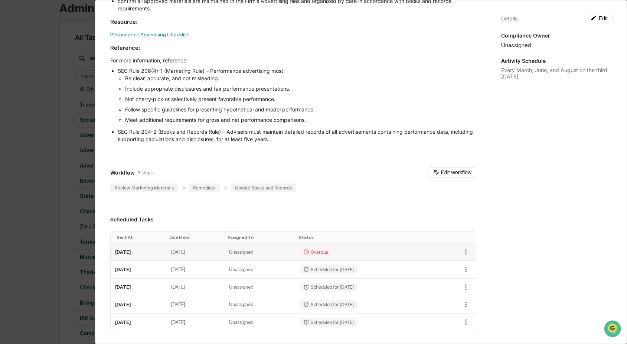
scroll to position [163, 0]
click at [462, 251] on icon "button" at bounding box center [466, 251] width 8 height 8
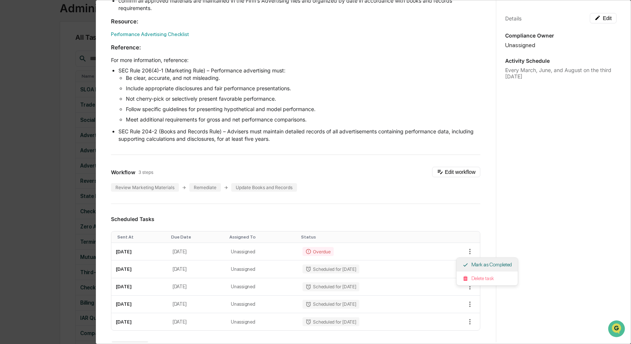
click at [489, 263] on li "Mark as Completed" at bounding box center [487, 265] width 61 height 14
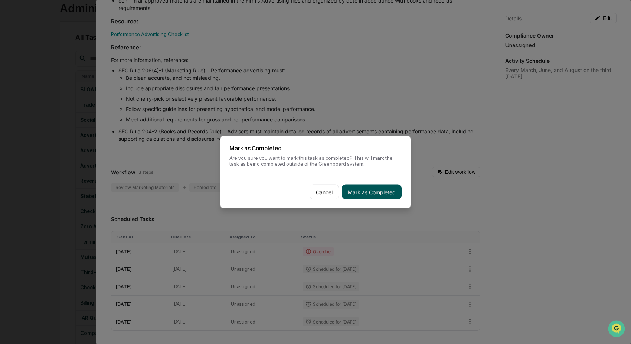
click at [381, 192] on button "Mark as Completed" at bounding box center [372, 192] width 60 height 15
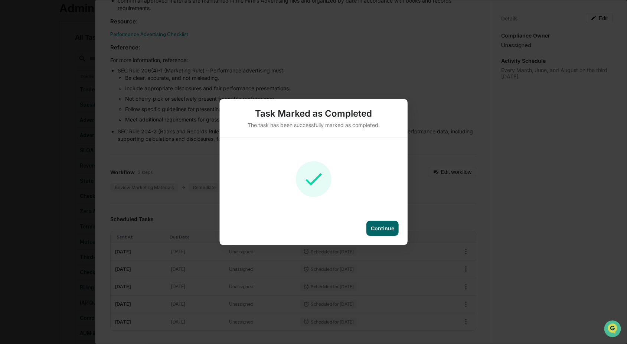
click at [50, 191] on div "Task Marked as Completed The task has been successfully marked as completed. Co…" at bounding box center [313, 172] width 627 height 344
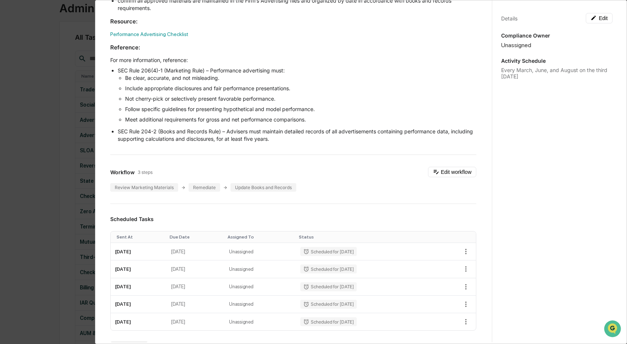
click at [45, 191] on div "Administrator Activity List Advertising Review - Performance Advertising Start …" at bounding box center [313, 172] width 627 height 344
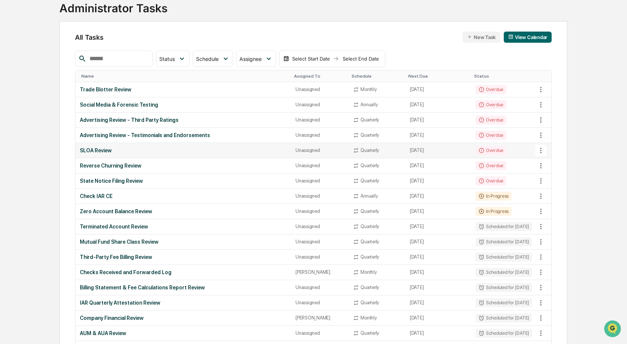
click at [540, 149] on icon at bounding box center [541, 150] width 8 height 8
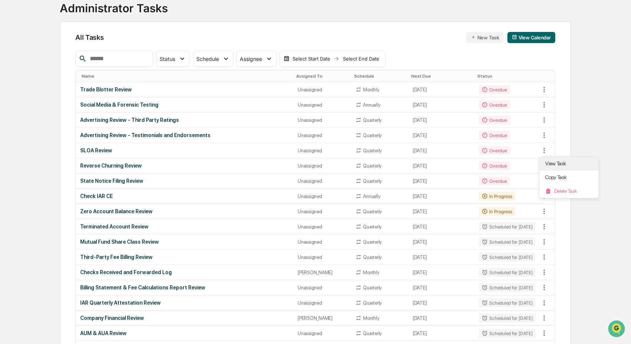
click at [560, 166] on li "View Task" at bounding box center [569, 164] width 59 height 14
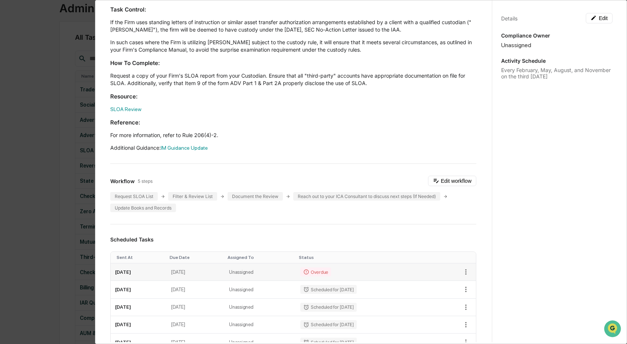
scroll to position [60, 0]
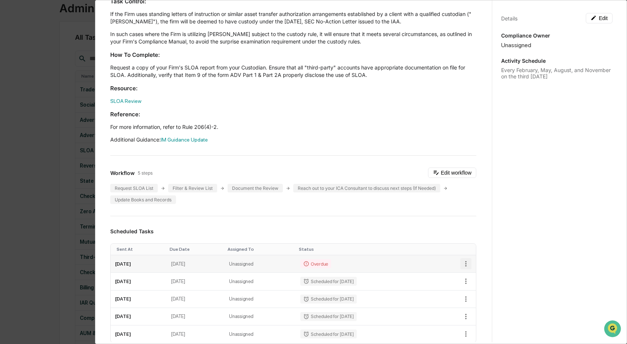
click at [462, 263] on icon "button" at bounding box center [466, 264] width 8 height 8
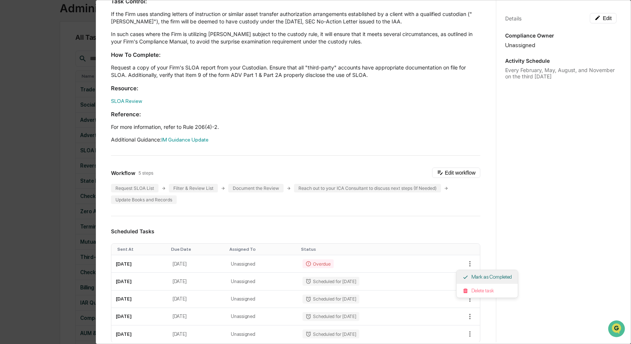
click at [493, 277] on li "Mark as Completed" at bounding box center [487, 277] width 61 height 14
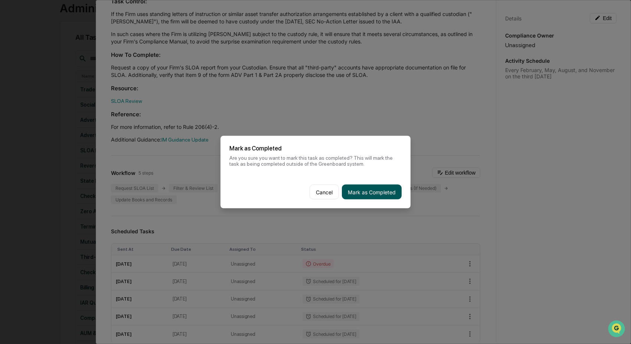
click at [377, 191] on button "Mark as Completed" at bounding box center [372, 192] width 60 height 15
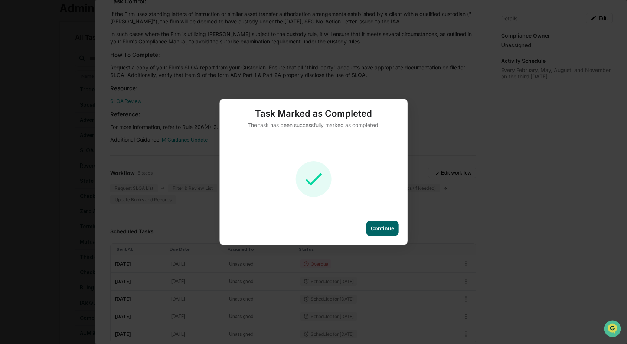
click at [35, 212] on div "Task Marked as Completed The task has been successfully marked as completed. Co…" at bounding box center [313, 172] width 627 height 344
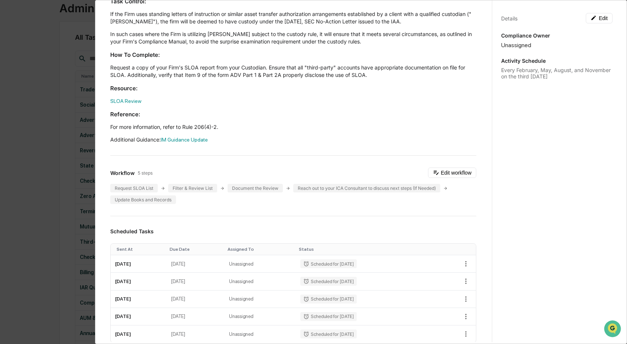
click at [35, 214] on div "Administrator Activity List SLOA Review Start Task Spawn Task SLOA Review Edit …" at bounding box center [313, 172] width 627 height 344
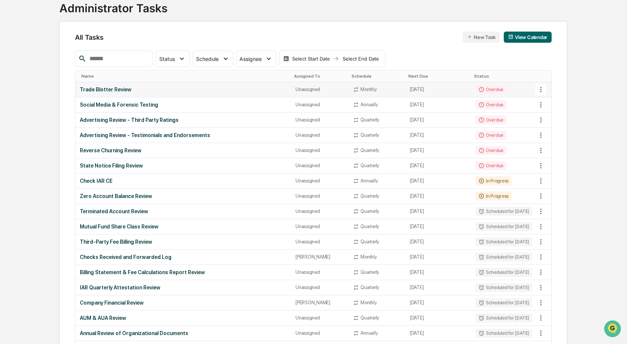
click at [539, 89] on icon at bounding box center [541, 89] width 8 height 8
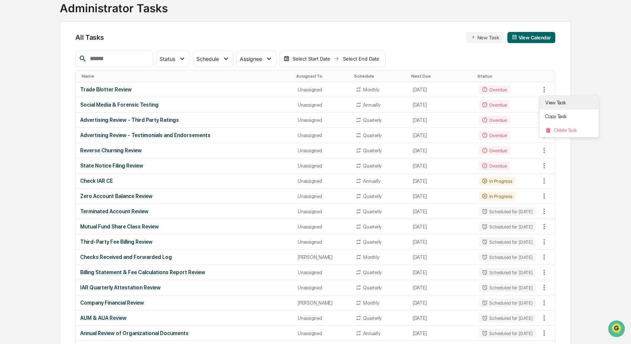
click at [560, 101] on li "View Task" at bounding box center [569, 103] width 59 height 14
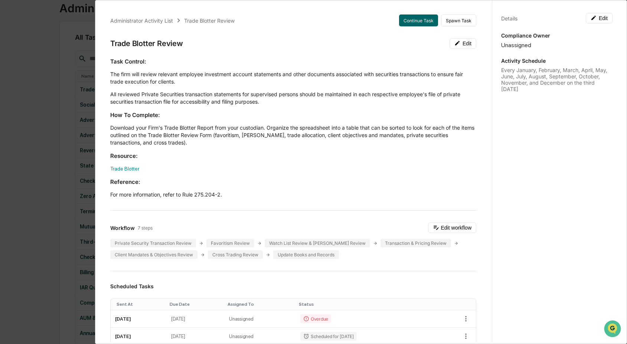
scroll to position [14, 0]
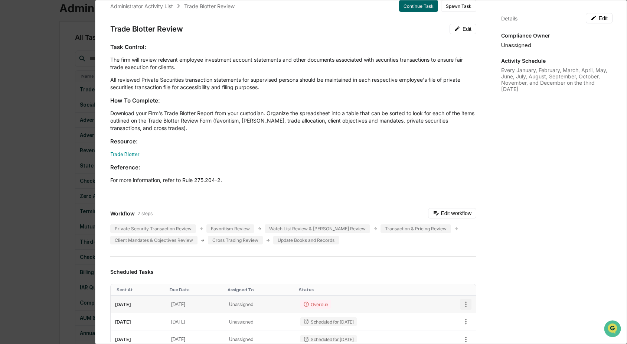
click at [462, 304] on icon "button" at bounding box center [466, 304] width 8 height 8
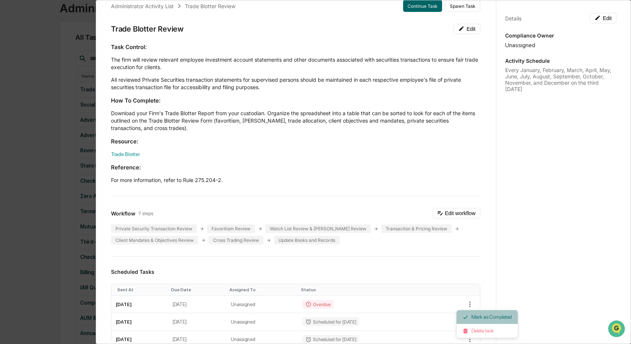
click at [485, 318] on li "Mark as Completed" at bounding box center [487, 317] width 61 height 14
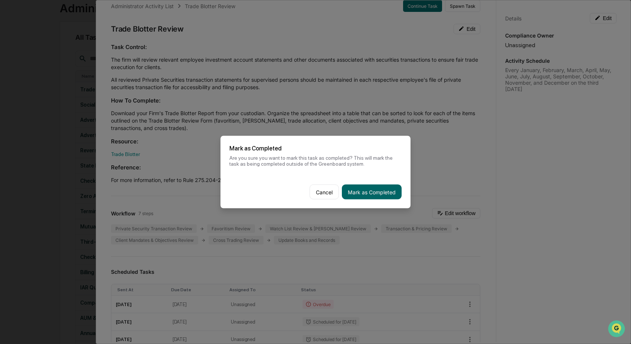
click at [367, 191] on button "Mark as Completed" at bounding box center [372, 192] width 60 height 15
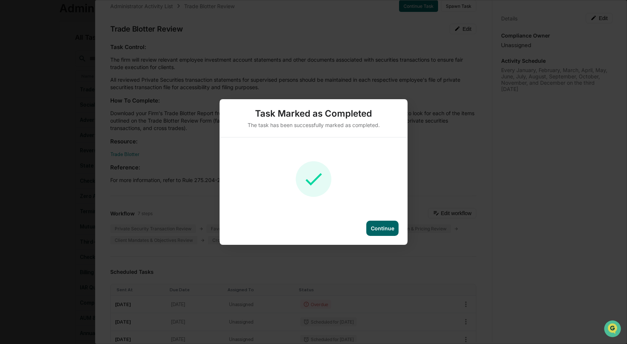
click at [47, 203] on div "Task Marked as Completed The task has been successfully marked as completed. Co…" at bounding box center [313, 172] width 627 height 344
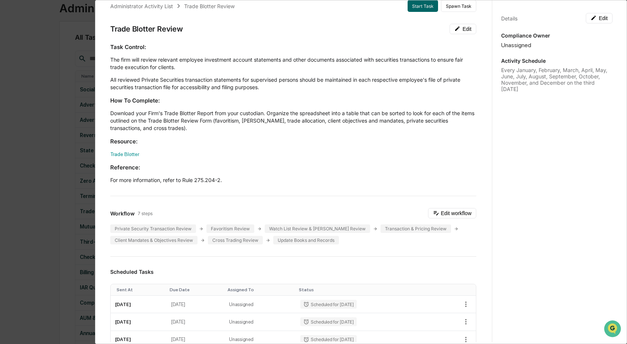
click at [47, 203] on div "Administrator Activity List Trade Blotter Review Start Task Spawn Task Trade Bl…" at bounding box center [313, 172] width 627 height 344
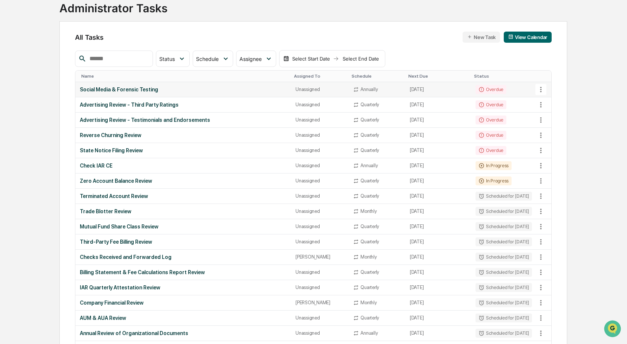
click at [537, 91] on icon at bounding box center [541, 89] width 8 height 8
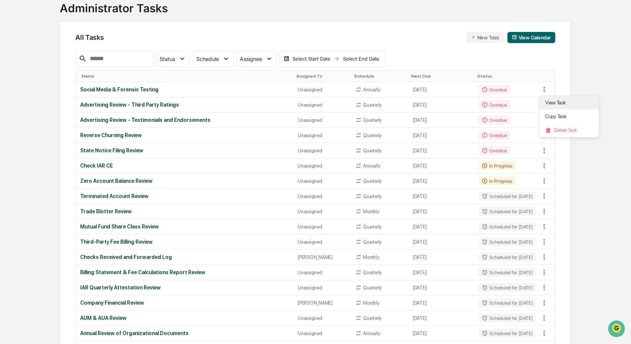
click at [551, 104] on li "View Task" at bounding box center [569, 103] width 59 height 14
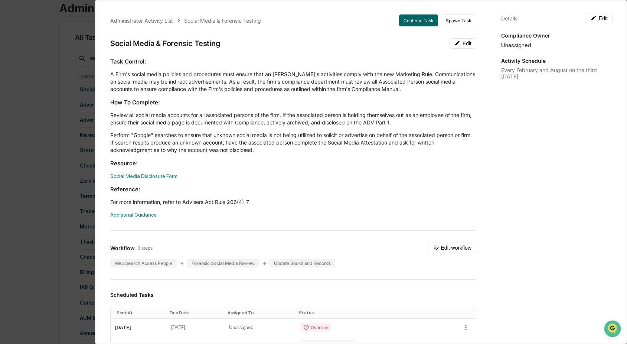
scroll to position [193, 0]
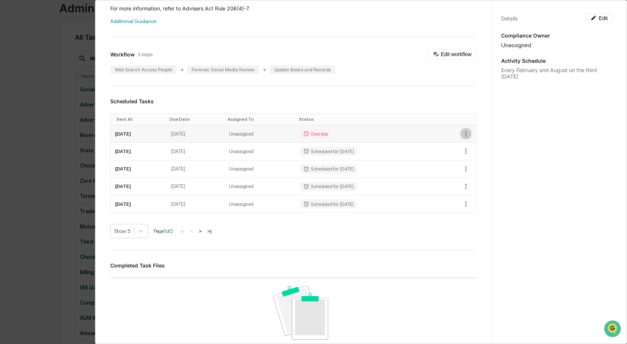
click at [462, 136] on icon "button" at bounding box center [466, 134] width 8 height 8
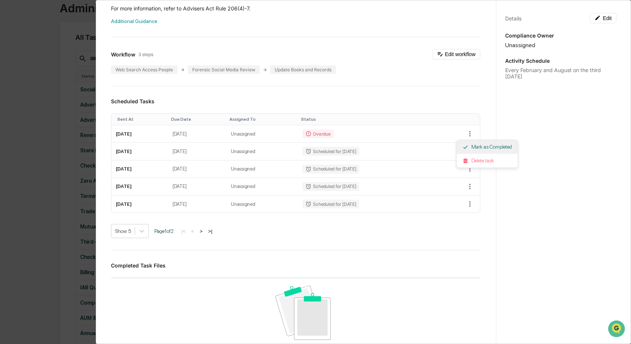
click at [485, 143] on li "Mark as Completed" at bounding box center [487, 147] width 61 height 14
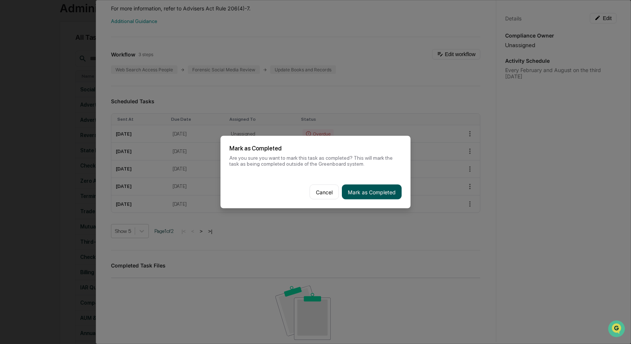
click at [371, 195] on button "Mark as Completed" at bounding box center [372, 192] width 60 height 15
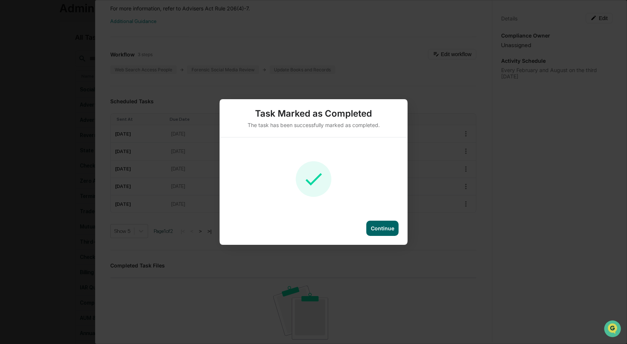
click at [25, 163] on div "Task Marked as Completed The task has been successfully marked as completed. Co…" at bounding box center [313, 172] width 627 height 344
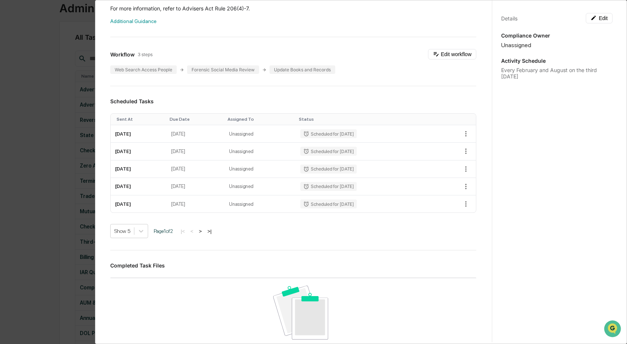
click at [50, 127] on div "Administrator Activity List Social Media & Forensic Testing Start Task Spawn Ta…" at bounding box center [313, 172] width 627 height 344
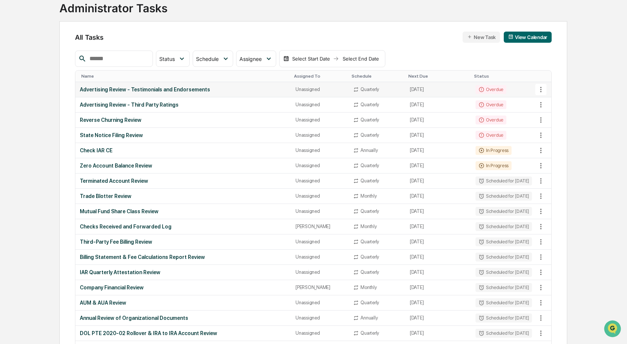
click at [542, 90] on icon at bounding box center [541, 89] width 8 height 8
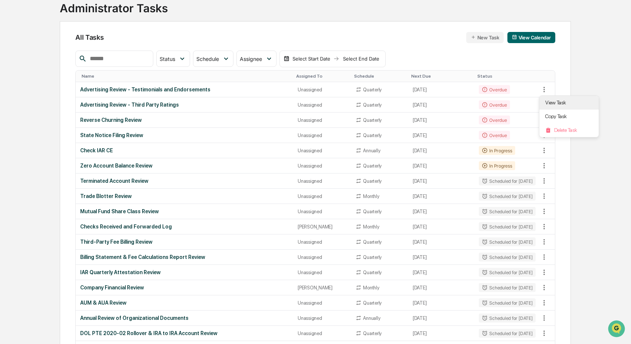
click at [554, 101] on li "View Task" at bounding box center [569, 103] width 59 height 14
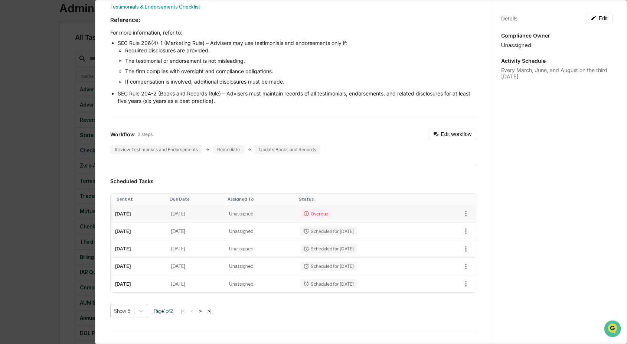
scroll to position [203, 0]
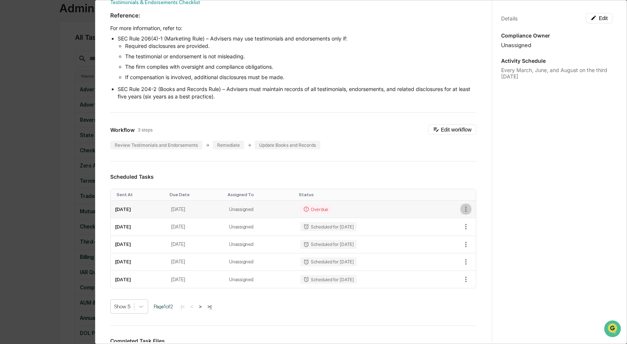
click at [462, 210] on icon "button" at bounding box center [466, 209] width 8 height 8
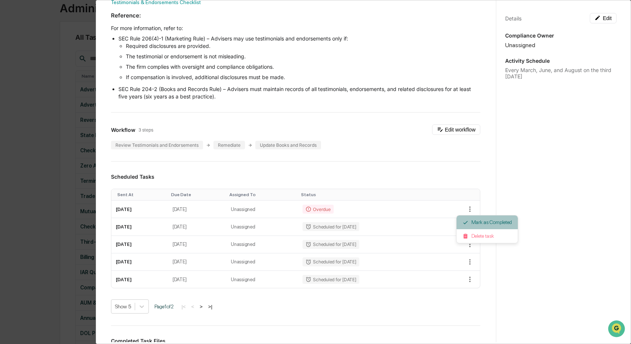
click at [495, 225] on li "Mark as Completed" at bounding box center [487, 222] width 61 height 14
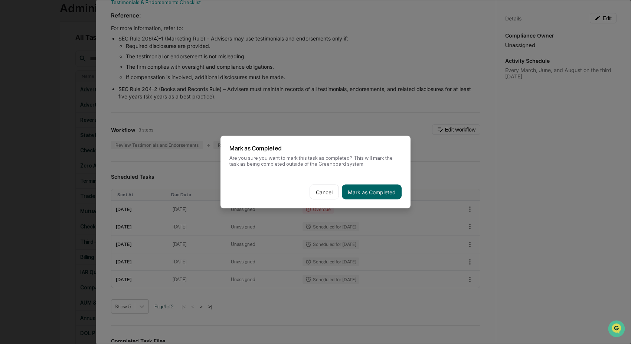
click at [367, 194] on button "Mark as Completed" at bounding box center [372, 192] width 60 height 15
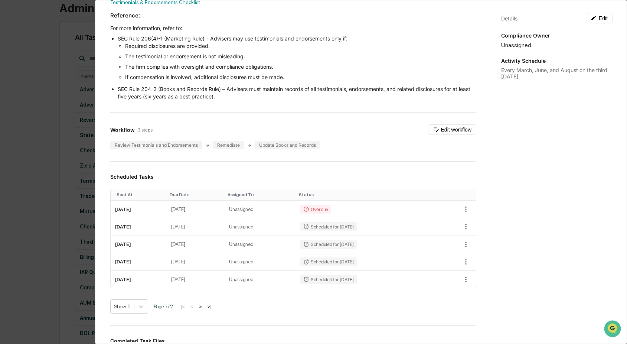
click at [38, 189] on div "Administrator Activity List Advertising Review - Testimonials and Endorsements …" at bounding box center [313, 172] width 627 height 344
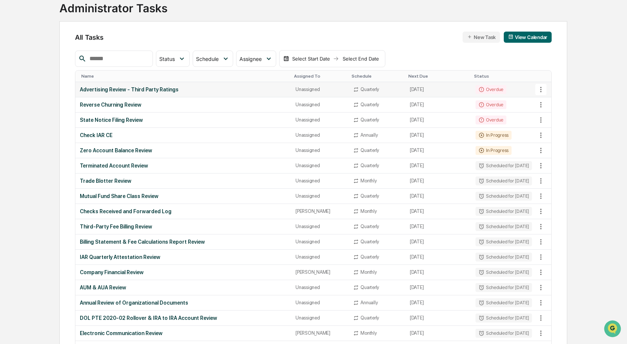
click at [541, 91] on icon at bounding box center [540, 90] width 1 height 6
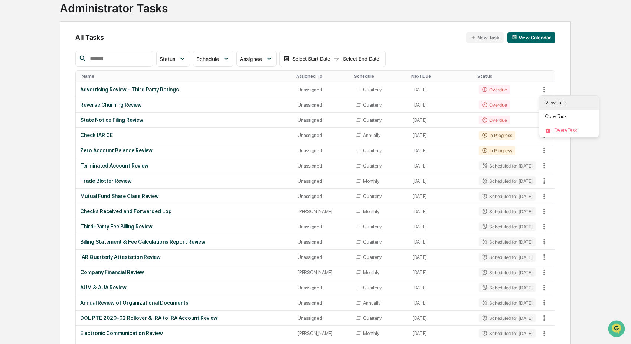
click at [557, 102] on li "View Task" at bounding box center [569, 103] width 59 height 14
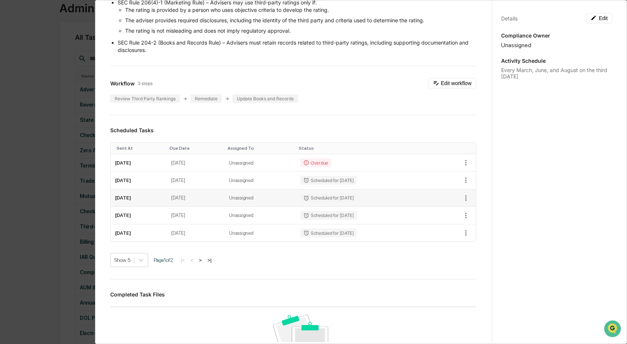
scroll to position [244, 0]
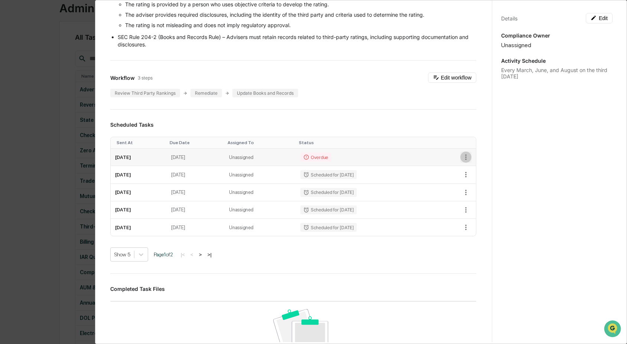
click at [462, 157] on icon "button" at bounding box center [466, 157] width 8 height 8
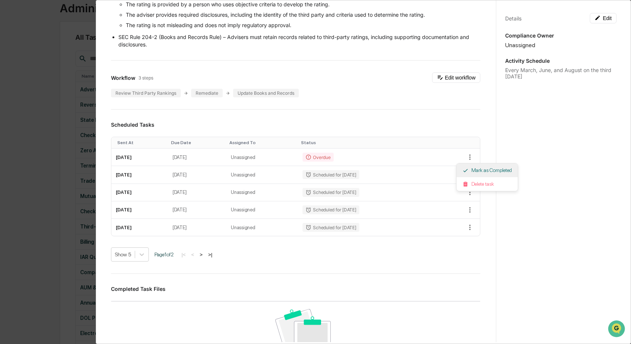
click at [503, 169] on li "Mark as Completed" at bounding box center [487, 170] width 61 height 14
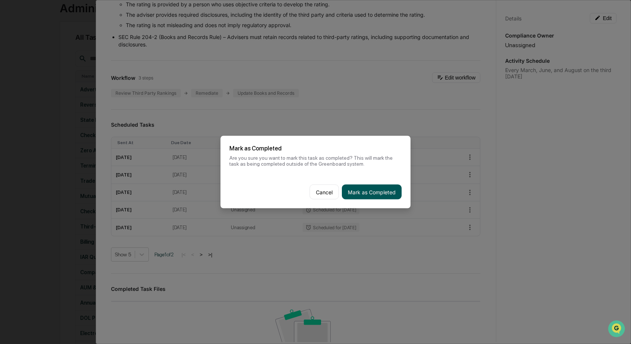
click at [368, 194] on button "Mark as Completed" at bounding box center [372, 192] width 60 height 15
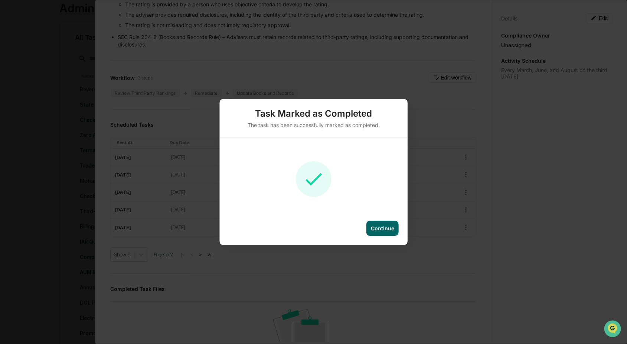
click at [51, 173] on div "Task Marked as Completed The task has been successfully marked as completed. Co…" at bounding box center [313, 172] width 627 height 344
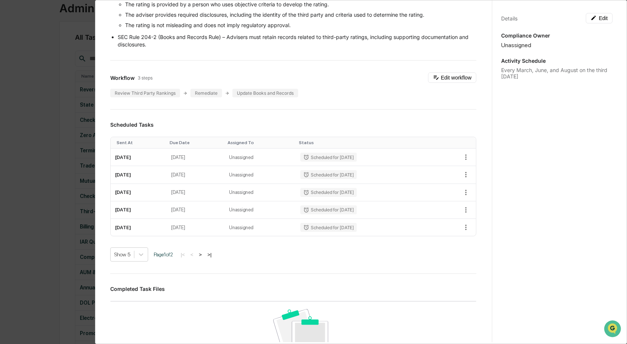
click at [44, 176] on div "Administrator Activity List Advertising Review - Third Party Ratings Start Task…" at bounding box center [313, 172] width 627 height 344
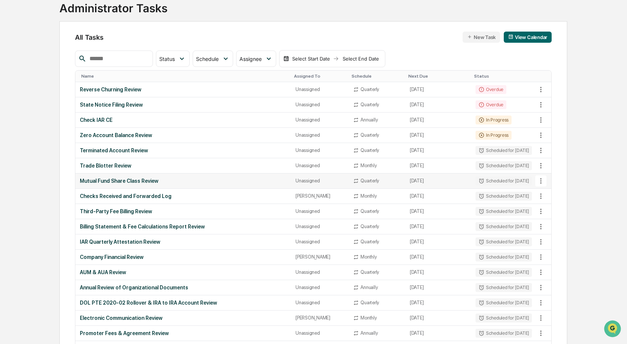
click at [360, 187] on td "Quarterly" at bounding box center [377, 180] width 56 height 15
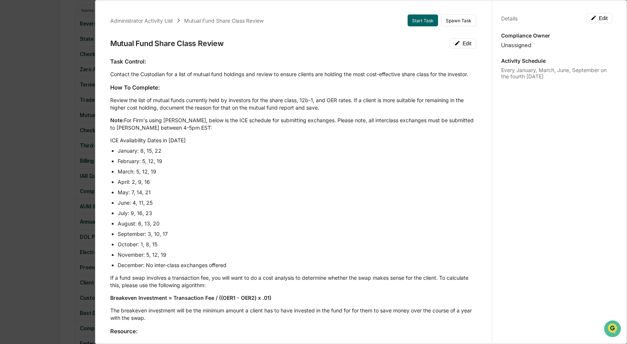
scroll to position [117, 0]
click at [15, 153] on div "Administrator Activity List Mutual Fund Share Class Review Start Task Spawn Tas…" at bounding box center [313, 172] width 627 height 344
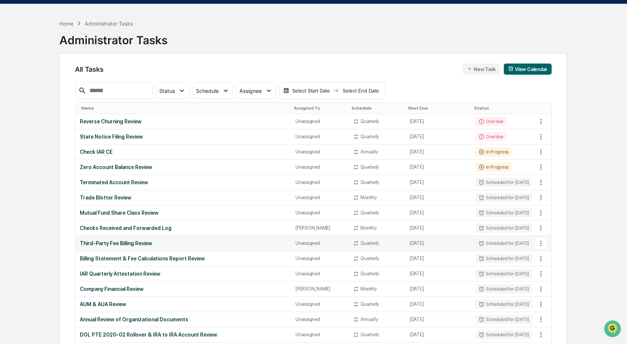
scroll to position [0, 0]
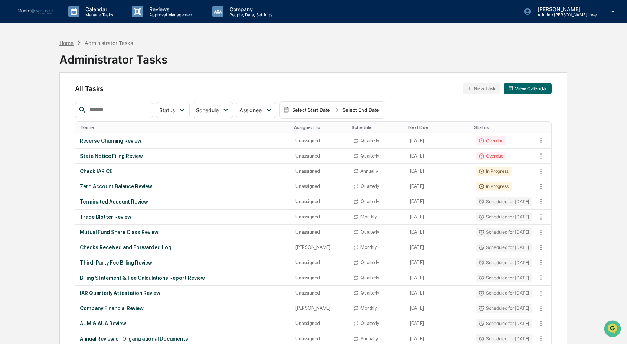
click at [61, 41] on div "Home" at bounding box center [66, 43] width 14 height 6
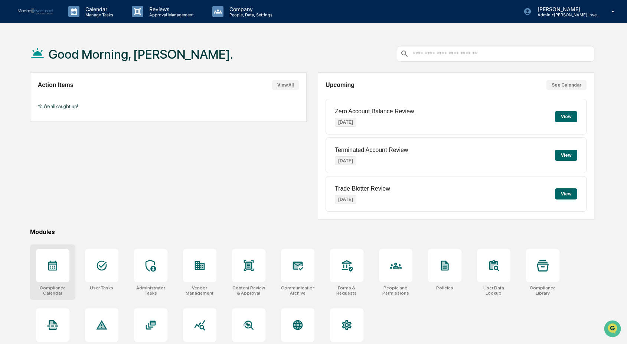
click at [55, 268] on icon at bounding box center [53, 266] width 12 height 12
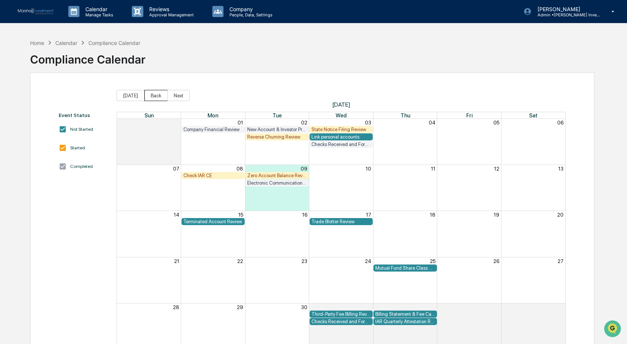
click at [155, 95] on button "Back" at bounding box center [155, 95] width 23 height 11
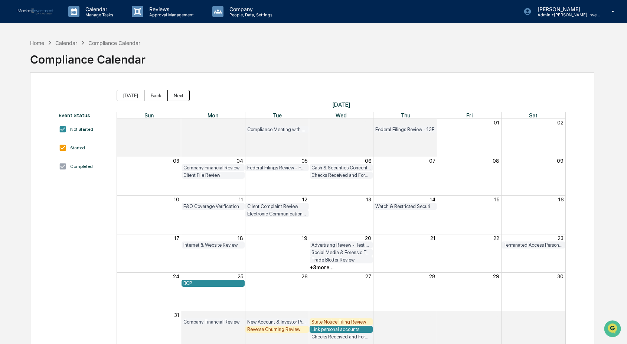
click at [178, 94] on button "Next" at bounding box center [178, 95] width 22 height 11
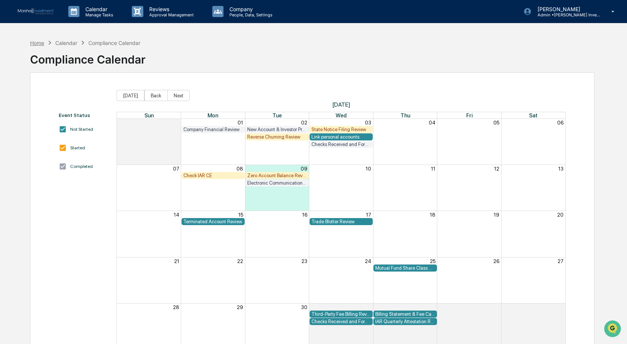
click at [33, 41] on div "Home" at bounding box center [37, 43] width 14 height 6
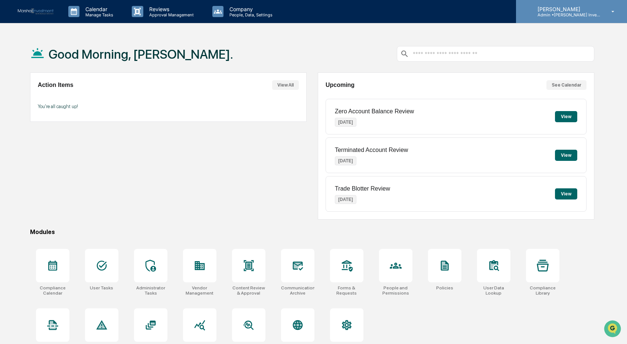
click at [556, 9] on p "[PERSON_NAME]" at bounding box center [566, 9] width 69 height 6
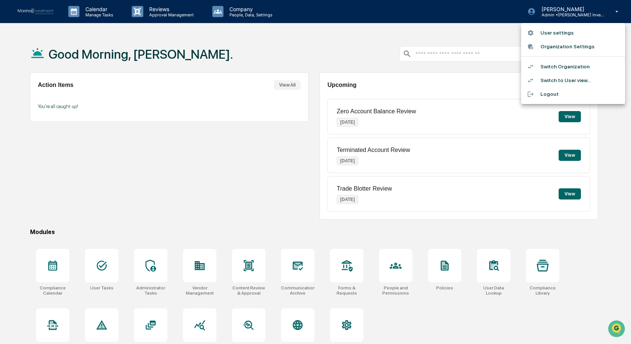
click at [551, 67] on li "Switch Organization" at bounding box center [573, 67] width 104 height 14
